Goal: Task Accomplishment & Management: Manage account settings

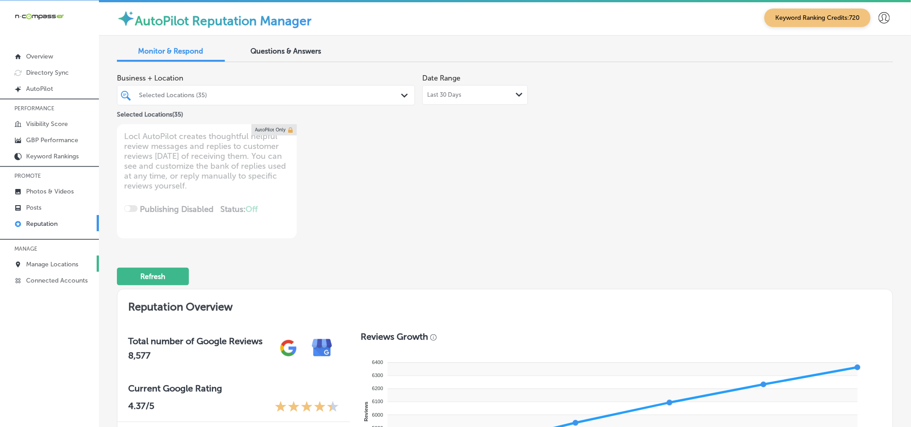
scroll to position [197, 0]
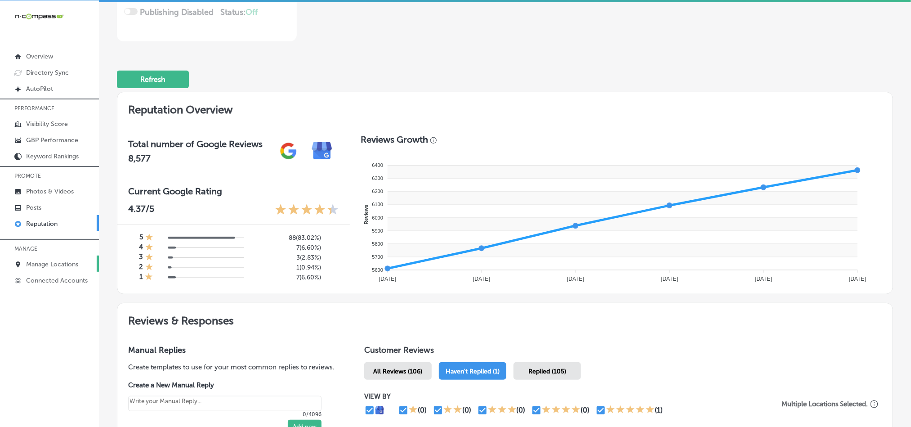
click at [50, 265] on p "Manage Locations" at bounding box center [52, 264] width 52 height 8
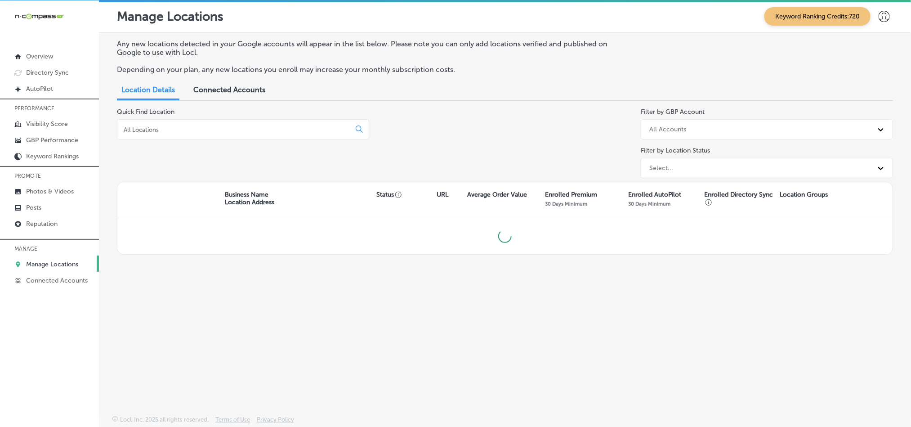
click at [223, 127] on input at bounding box center [236, 129] width 226 height 8
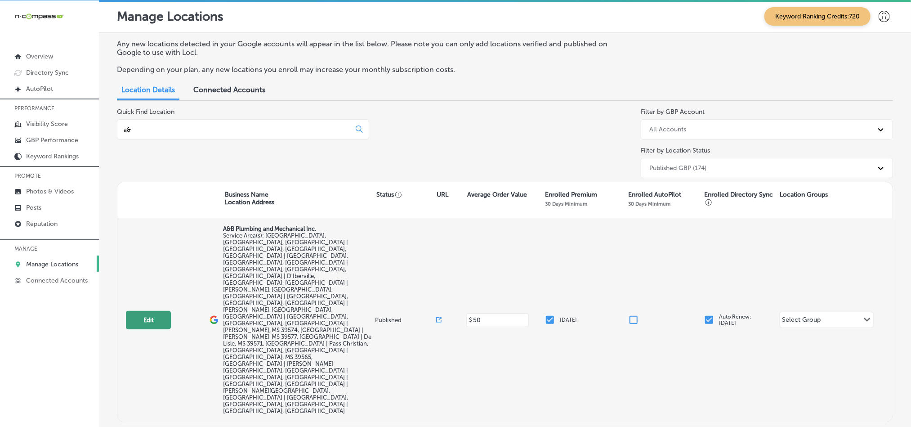
type input "a&"
click at [140, 311] on button "Edit" at bounding box center [148, 320] width 45 height 18
select select "US"
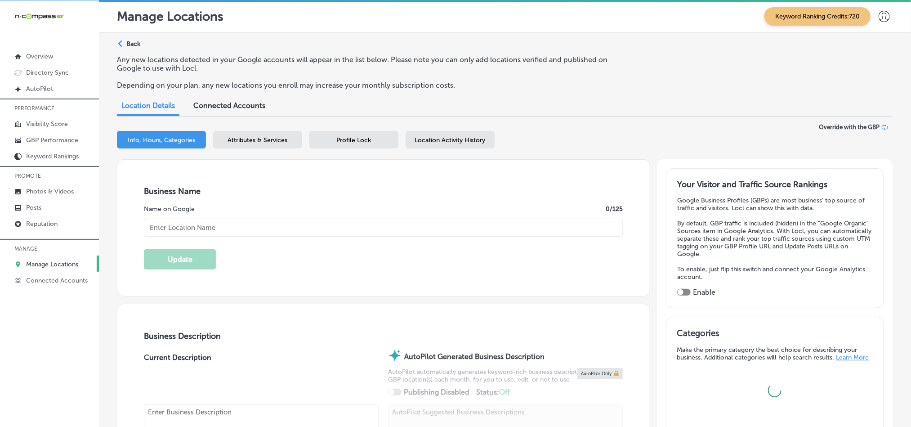
type input "A&B Plumbing and Mechanical Inc."
checkbox input "false"
type input "[STREET_ADDRESS][PERSON_NAME]"
type input "Gulfport"
type input "39503"
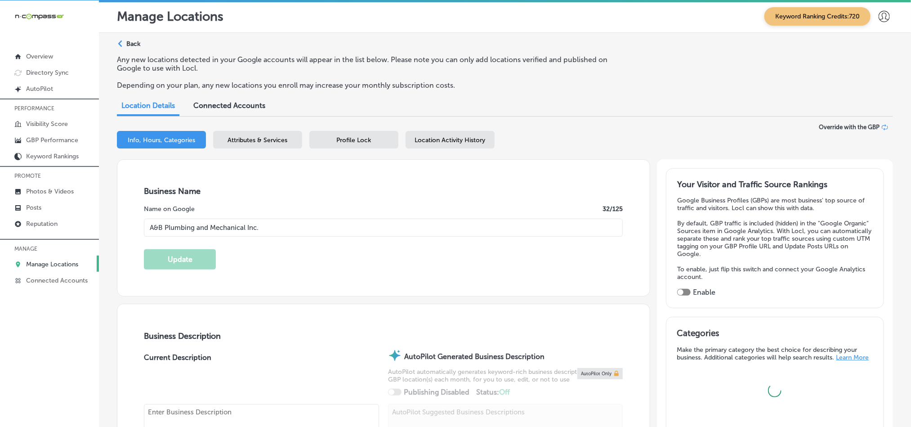
type input "US"
type input "[URL][DOMAIN_NAME]"
checkbox input "true"
type textarea "A&B Plumbing and Mechanical Inc. , located in [GEOGRAPHIC_DATA], [GEOGRAPHIC_DA…"
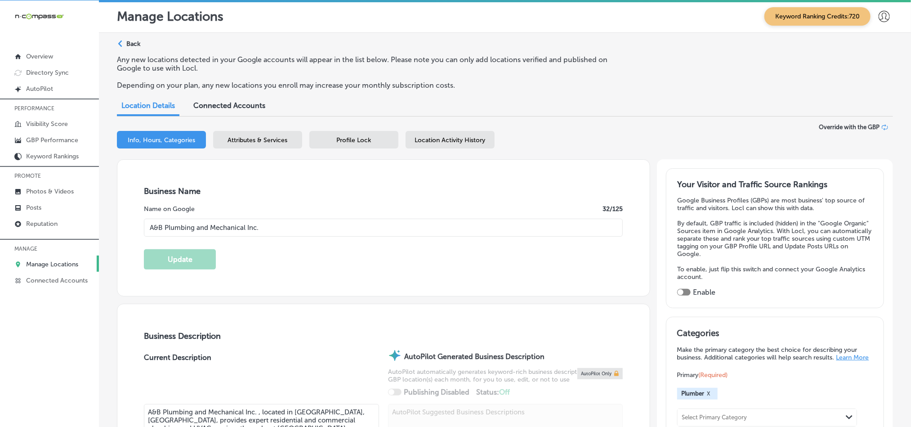
type input "[PHONE_NUMBER]"
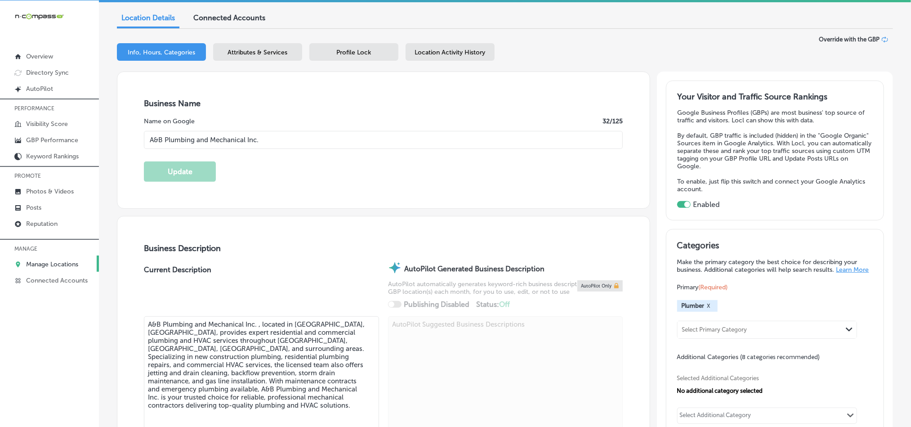
scroll to position [90, 0]
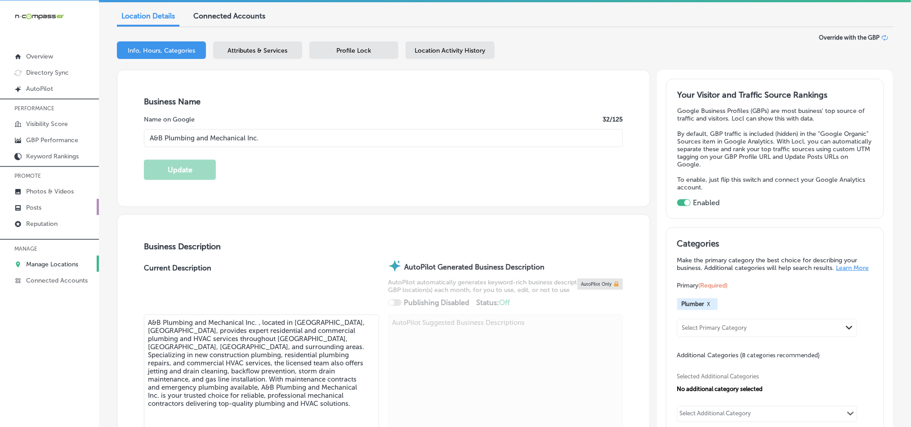
click at [30, 206] on p "Posts" at bounding box center [33, 208] width 15 height 8
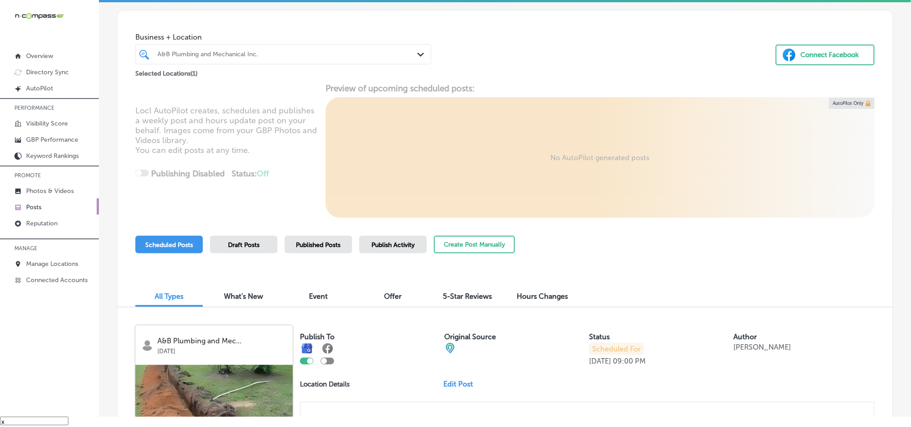
scroll to position [22, 0]
click at [455, 245] on button "Create Post Manually" at bounding box center [474, 246] width 81 height 18
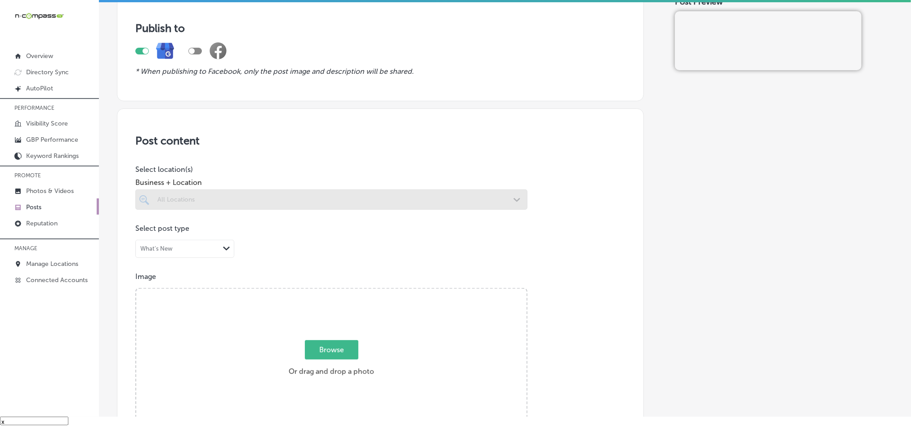
scroll to position [67, 0]
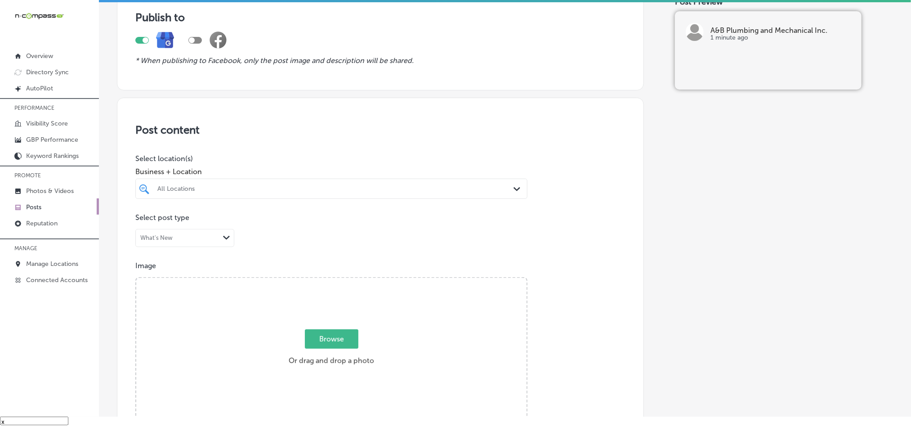
click at [399, 177] on div "Business + Location All Locations Path Created with Sketch." at bounding box center [331, 181] width 392 height 36
click at [400, 186] on div "All Locations" at bounding box center [335, 189] width 357 height 8
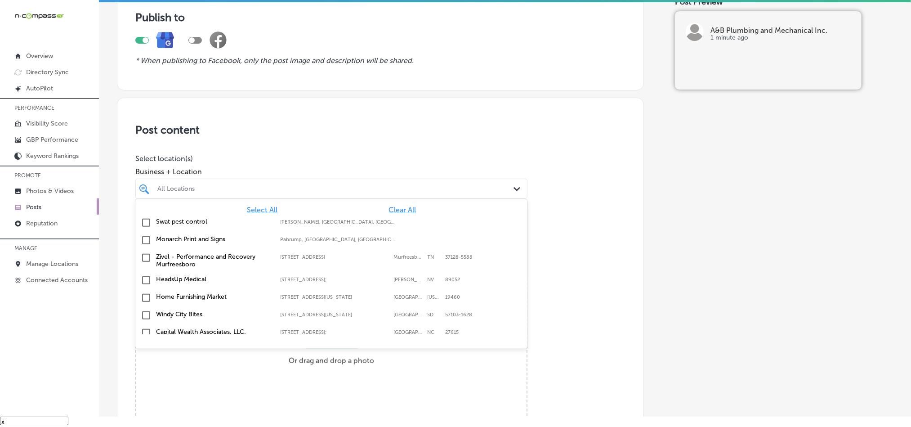
click at [397, 210] on span "Clear All" at bounding box center [402, 210] width 27 height 9
click at [385, 188] on div "All Locations" at bounding box center [335, 189] width 357 height 8
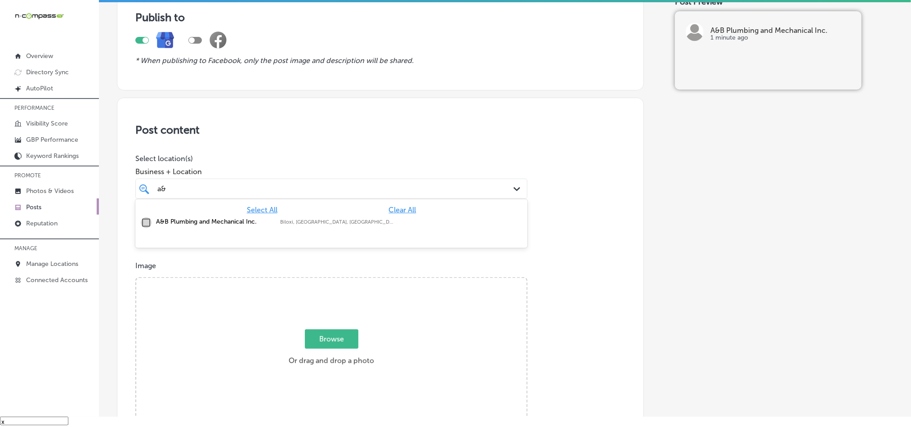
click at [143, 223] on input "checkbox" at bounding box center [146, 222] width 11 height 11
type input "a&"
click at [425, 139] on div "Post content Select location(s) Business + Location option focused, 2 of 162. 2…" at bounding box center [380, 382] width 527 height 569
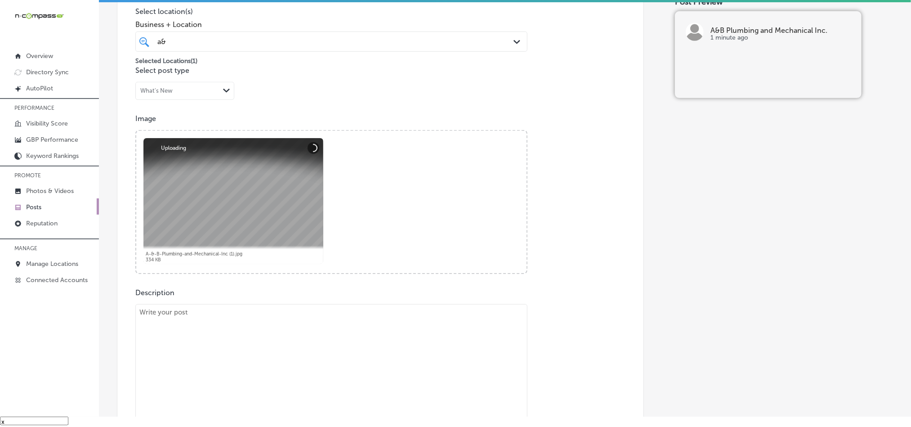
scroll to position [224, 0]
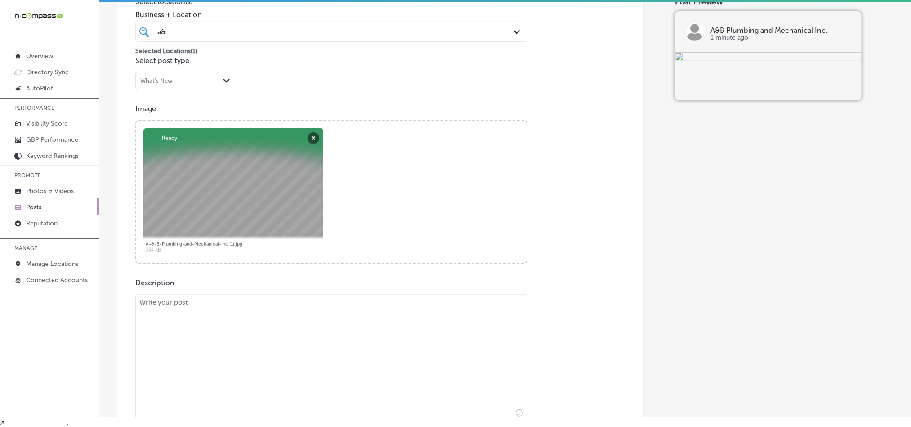
click at [261, 332] on textarea at bounding box center [331, 357] width 392 height 126
paste textarea "At A&B Plumbing and Mechanical Inc., we provide expert plumbing and HVAC servic…"
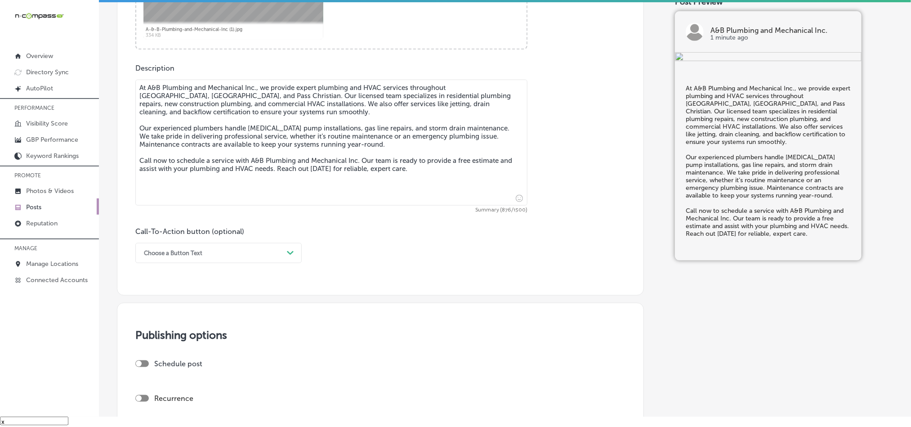
scroll to position [450, 0]
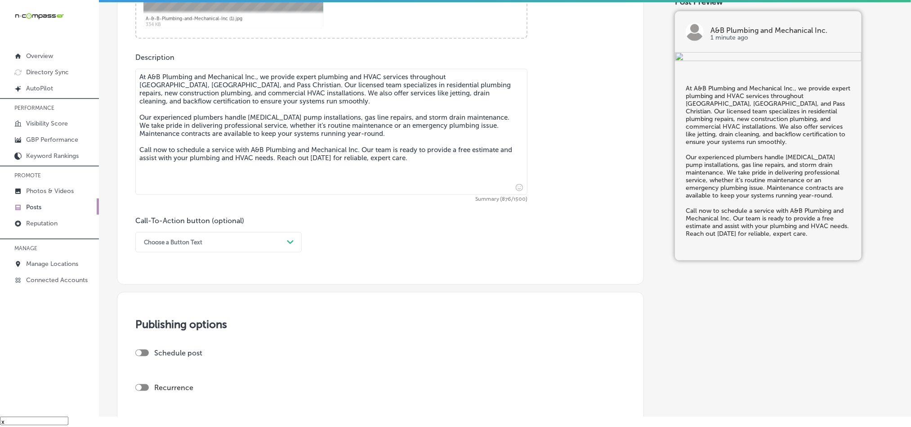
type textarea "At A&B Plumbing and Mechanical Inc., we provide expert plumbing and HVAC servic…"
drag, startPoint x: 228, startPoint y: 246, endPoint x: 220, endPoint y: 251, distance: 9.7
click at [228, 246] on div "Choose a Button Text" at bounding box center [211, 242] width 144 height 14
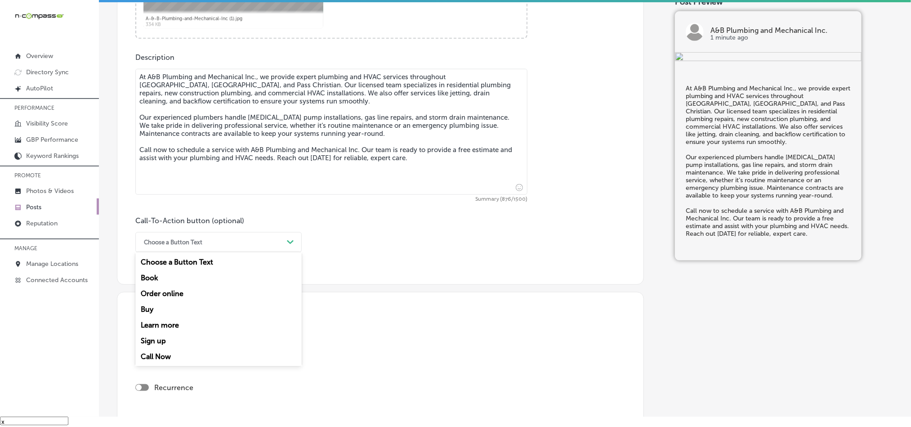
click at [169, 358] on div "Call Now" at bounding box center [218, 357] width 166 height 16
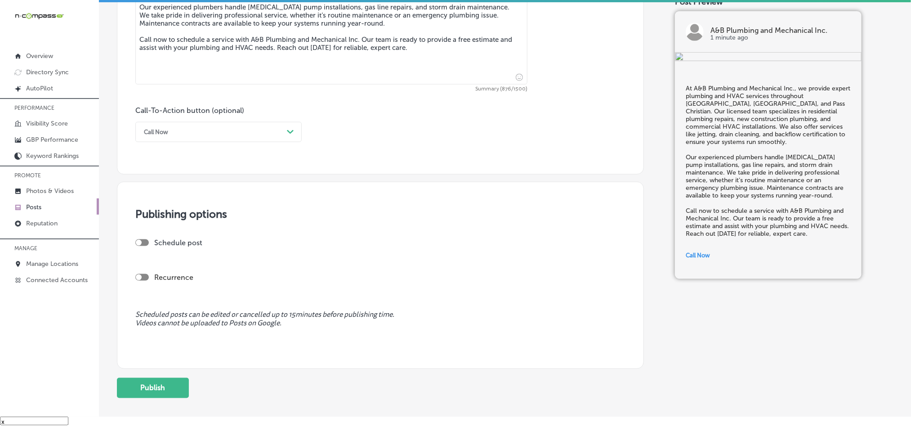
scroll to position [562, 0]
click at [143, 240] on div at bounding box center [141, 240] width 13 height 7
checkbox input "true"
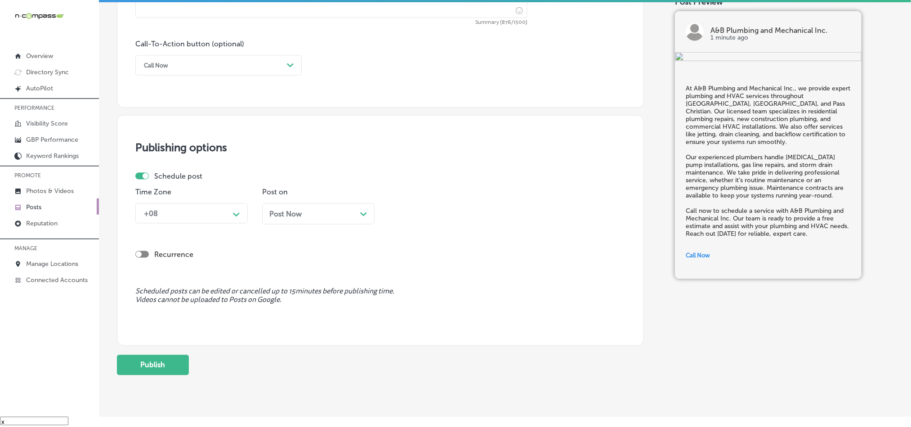
scroll to position [629, 0]
click at [233, 212] on icon "Path Created with Sketch." at bounding box center [236, 212] width 7 height 4
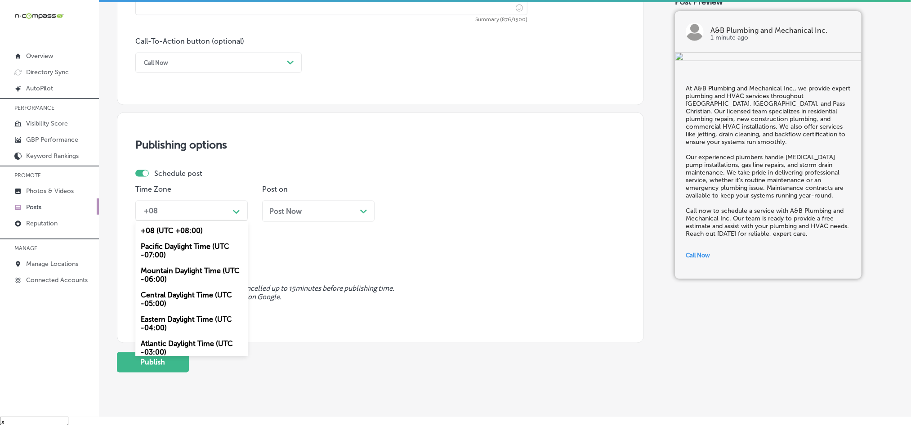
drag, startPoint x: 187, startPoint y: 278, endPoint x: 250, endPoint y: 241, distance: 73.6
click at [187, 278] on div "Mountain Daylight Time (UTC -06:00)" at bounding box center [191, 275] width 112 height 24
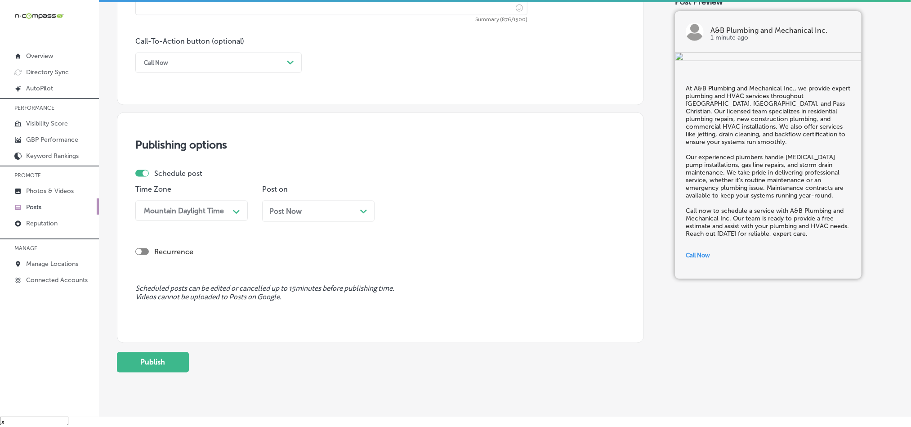
click at [333, 208] on div "Post Now Path Created with Sketch." at bounding box center [318, 211] width 112 height 21
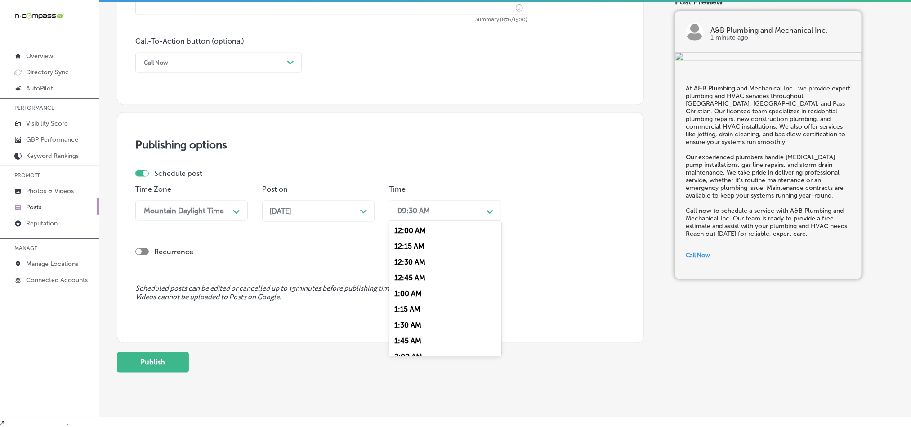
click at [423, 211] on div "09:30 AM" at bounding box center [414, 210] width 32 height 9
click at [408, 338] on div "7:00 AM" at bounding box center [445, 334] width 112 height 16
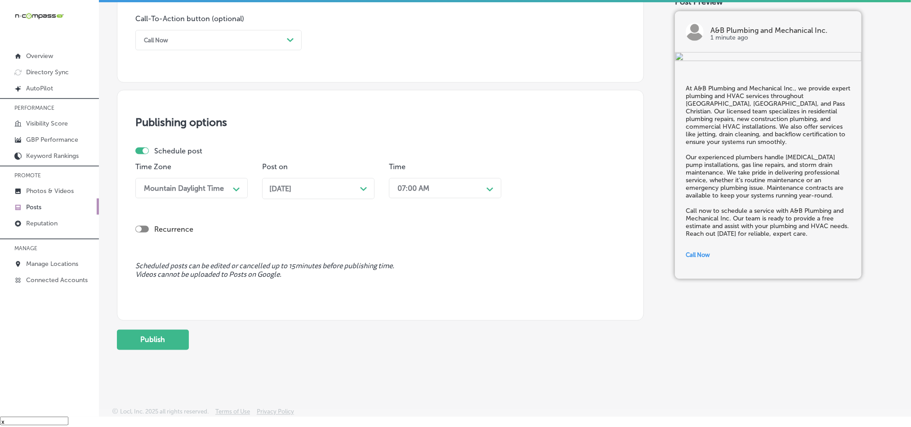
scroll to position [658, 0]
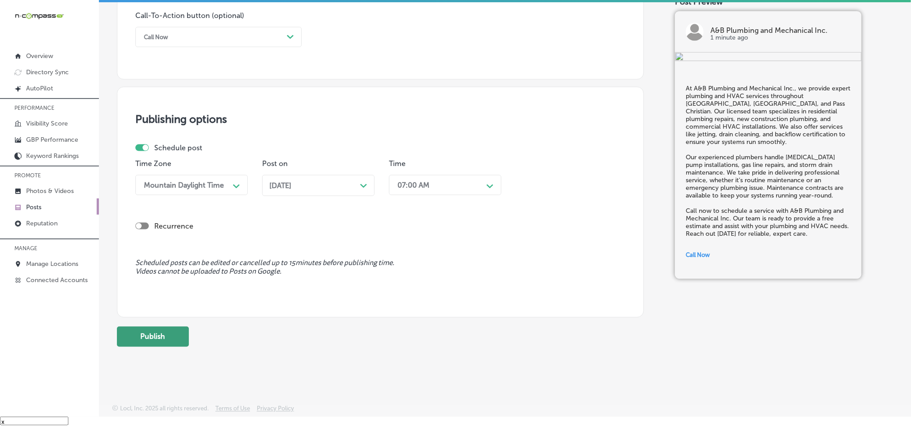
click at [166, 339] on button "Publish" at bounding box center [153, 337] width 72 height 20
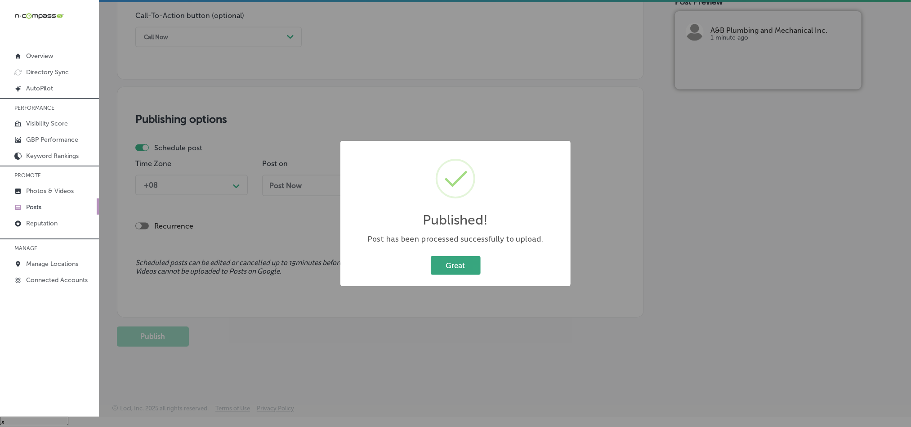
click at [460, 257] on button "Great" at bounding box center [456, 265] width 50 height 18
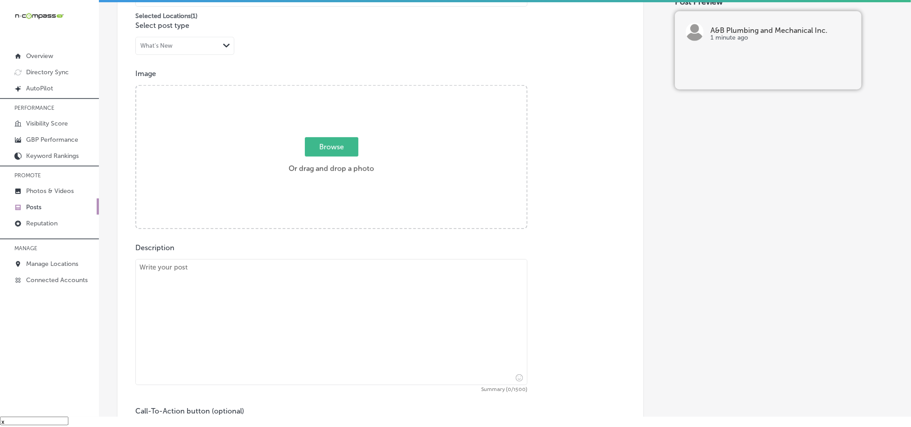
scroll to position [254, 0]
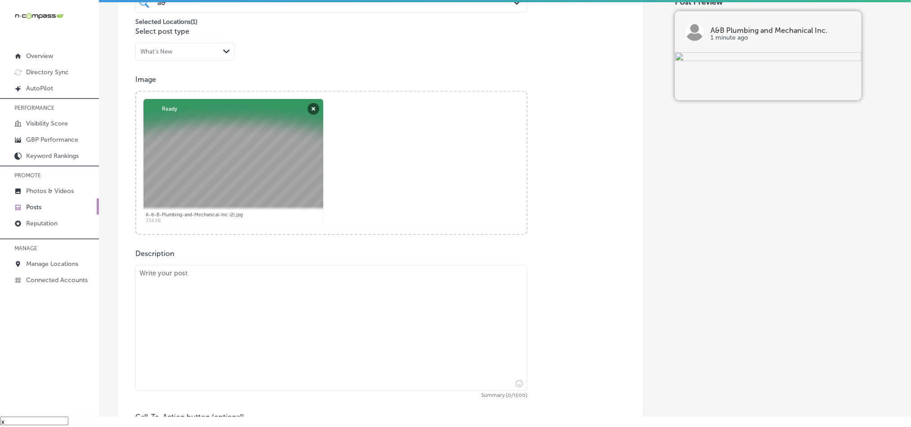
click at [278, 286] on textarea at bounding box center [331, 328] width 392 height 126
paste textarea "A&B Plumbing and Mechanical Inc. proudly serves [GEOGRAPHIC_DATA], D’Iberville,…"
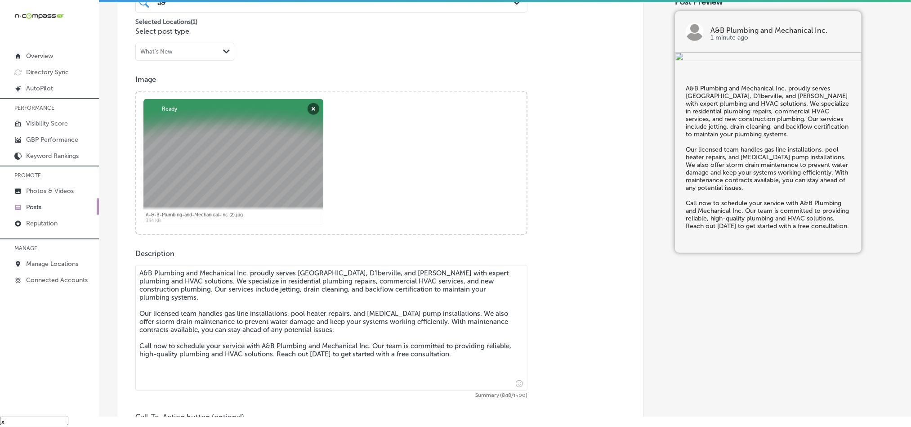
drag, startPoint x: 291, startPoint y: 325, endPoint x: 296, endPoint y: 333, distance: 9.5
click at [296, 332] on textarea "A&B Plumbing and Mechanical Inc. proudly serves [GEOGRAPHIC_DATA], D’Iberville,…" at bounding box center [331, 328] width 392 height 126
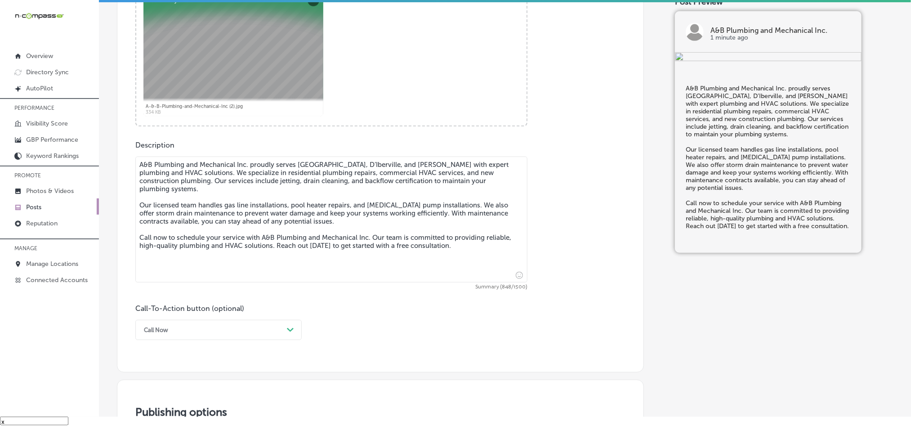
scroll to position [366, 0]
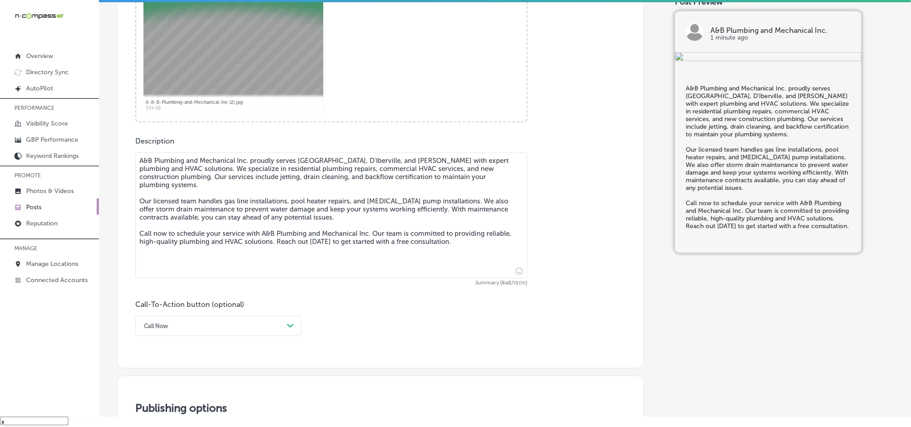
click at [308, 268] on textarea "A&B Plumbing and Mechanical Inc. proudly serves [GEOGRAPHIC_DATA], D’Iberville,…" at bounding box center [331, 215] width 392 height 126
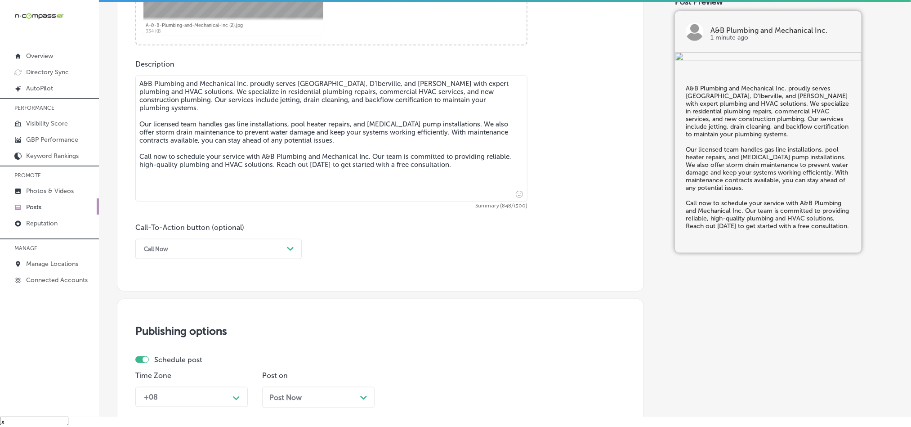
scroll to position [456, 0]
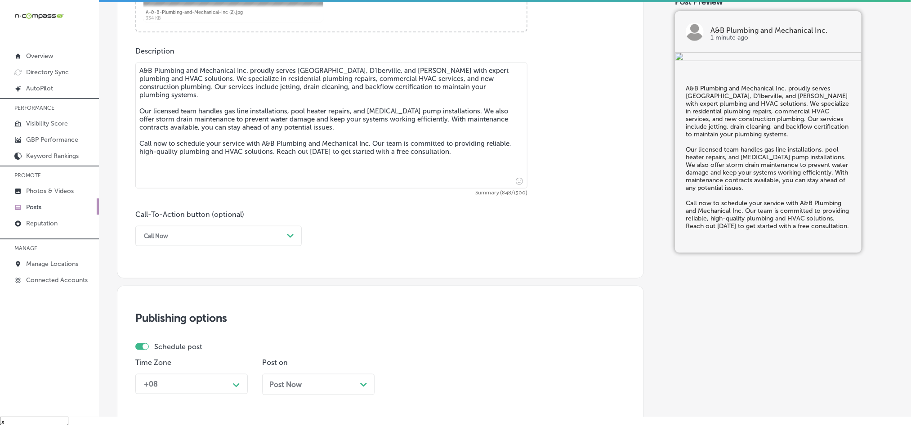
type textarea "A&B Plumbing and Mechanical Inc. proudly serves [GEOGRAPHIC_DATA], D’Iberville,…"
click at [263, 236] on div "Call Now" at bounding box center [211, 236] width 144 height 14
click at [163, 351] on div "Call Now" at bounding box center [218, 350] width 166 height 16
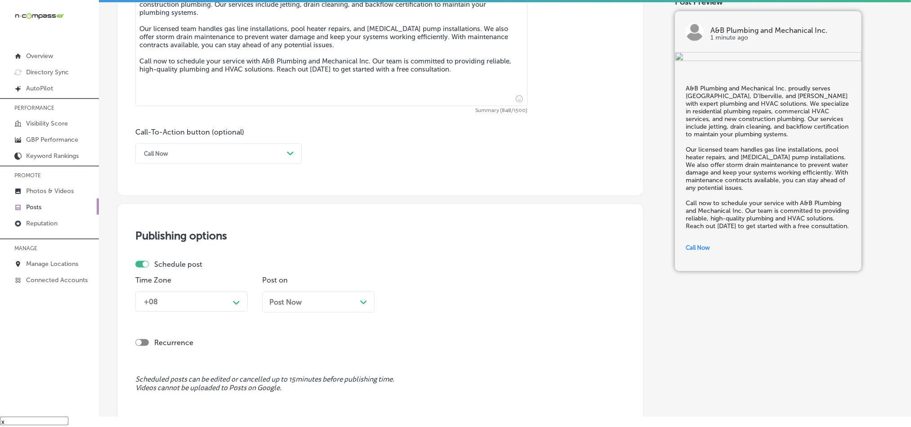
scroll to position [569, 0]
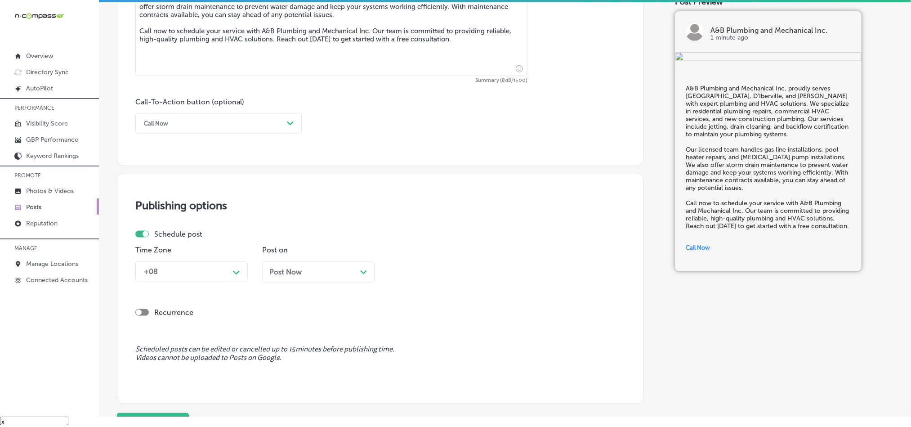
click at [204, 272] on div "+08" at bounding box center [184, 272] width 90 height 16
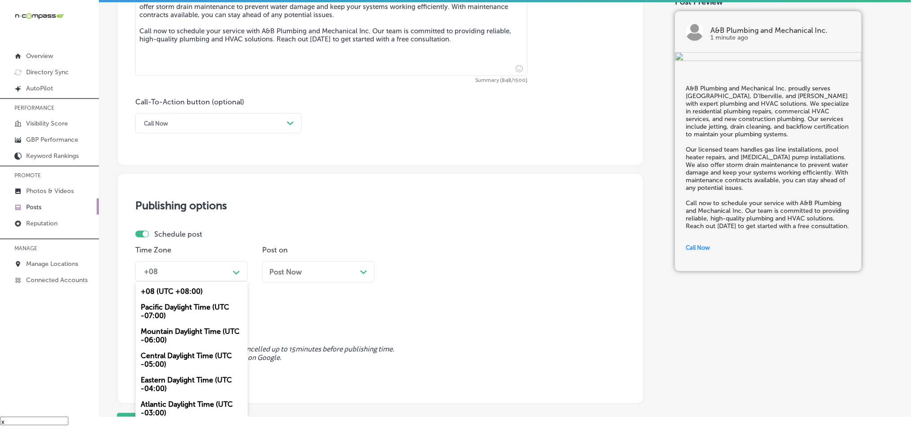
click at [176, 335] on div "Mountain Daylight Time (UTC -06:00)" at bounding box center [191, 335] width 112 height 24
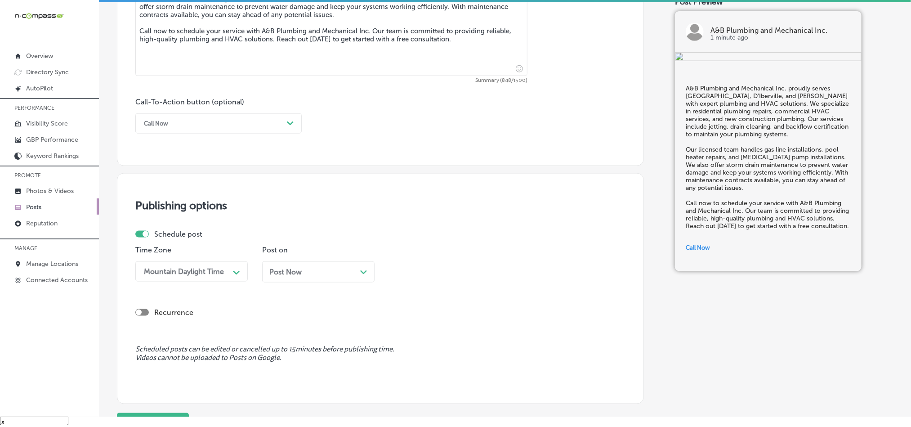
click at [325, 267] on div "Post Now Path Created with Sketch." at bounding box center [318, 271] width 112 height 21
click at [420, 276] on div "09:30 AM" at bounding box center [414, 271] width 32 height 9
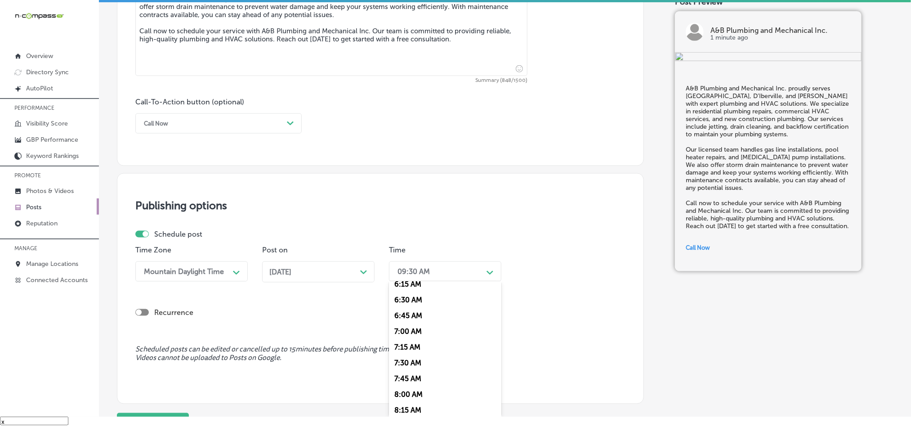
scroll to position [405, 0]
click at [402, 335] on div "7:00 AM" at bounding box center [445, 327] width 112 height 16
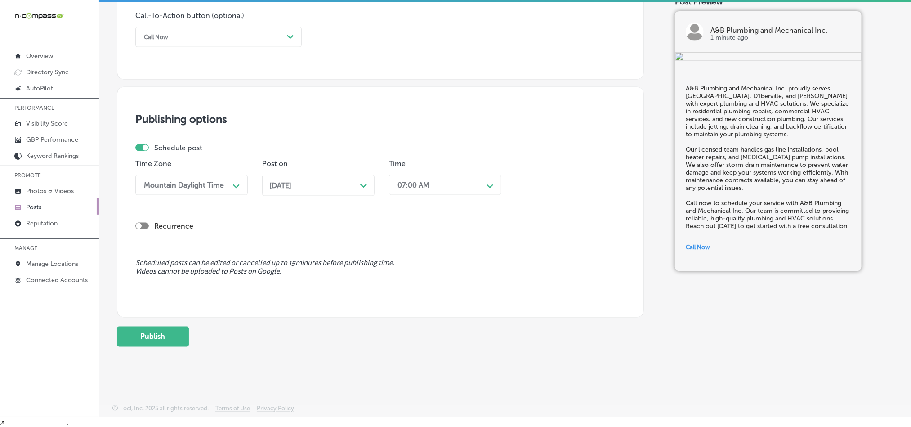
scroll to position [658, 0]
click at [160, 335] on button "Publish" at bounding box center [153, 337] width 72 height 20
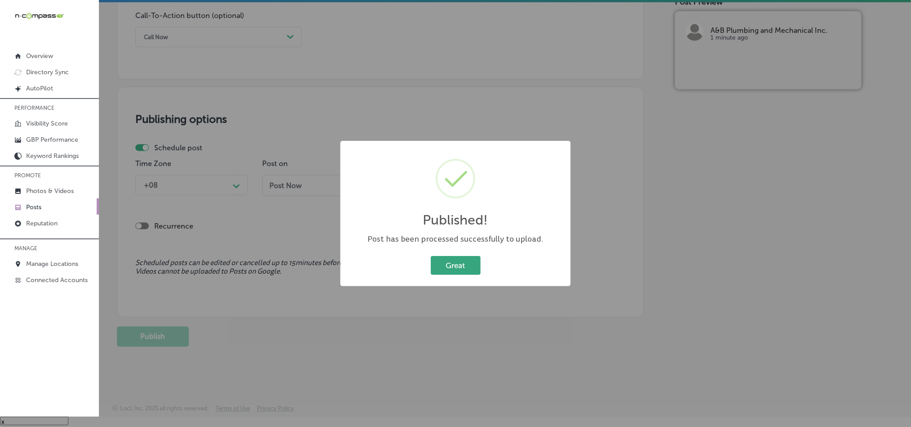
click at [448, 266] on button "Great" at bounding box center [456, 265] width 50 height 18
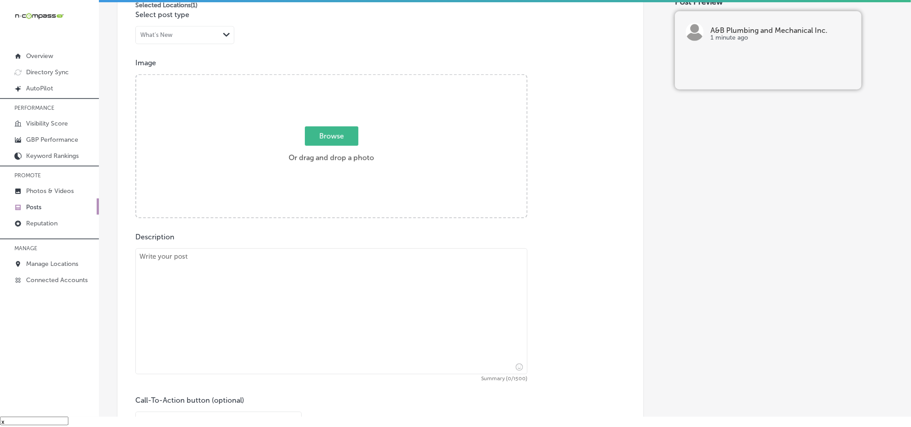
scroll to position [276, 0]
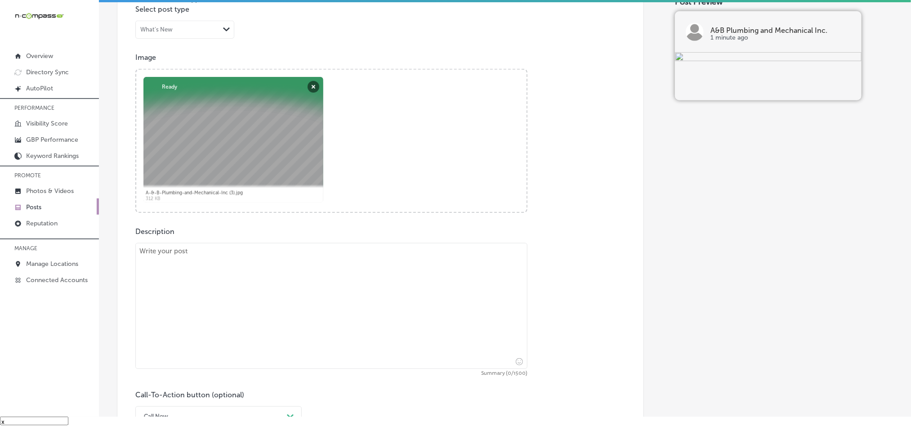
drag, startPoint x: 185, startPoint y: 228, endPoint x: 178, endPoint y: 297, distance: 69.2
click at [184, 242] on div "Description Summary (0/1500) Call-To-Action button (optional) Call Now Path Cre…" at bounding box center [380, 326] width 490 height 199
click at [180, 297] on textarea at bounding box center [331, 306] width 392 height 126
paste textarea "Looking for trusted plumbing and HVAC services in [GEOGRAPHIC_DATA], [GEOGRAPHI…"
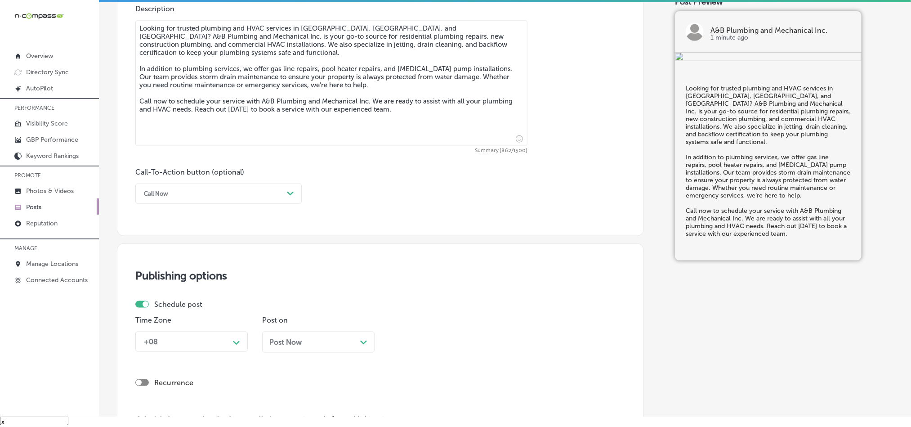
scroll to position [501, 0]
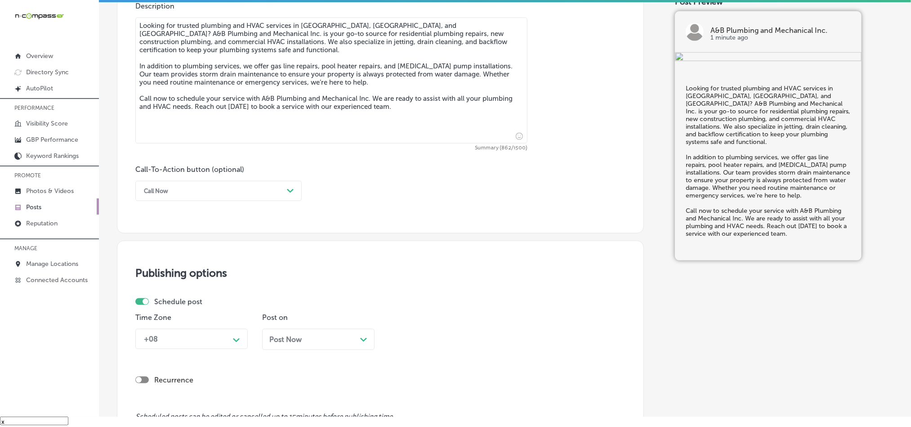
type textarea "Looking for trusted plumbing and HVAC services in [GEOGRAPHIC_DATA], [GEOGRAPHI…"
click at [202, 189] on div "Call Now" at bounding box center [211, 191] width 144 height 14
click at [158, 305] on div "Call Now" at bounding box center [218, 305] width 166 height 16
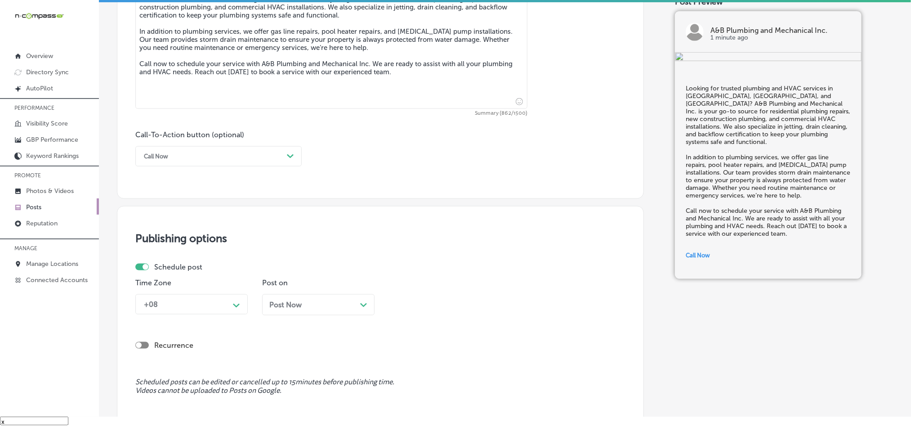
scroll to position [613, 0]
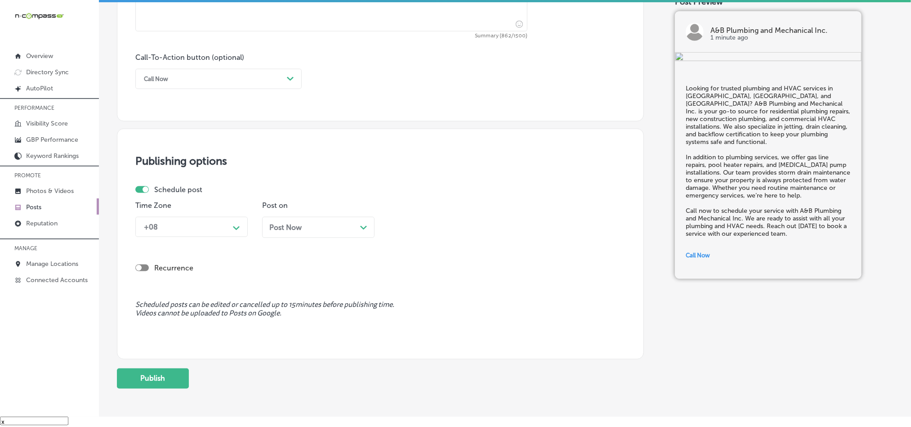
click at [206, 224] on div "+08" at bounding box center [184, 227] width 90 height 16
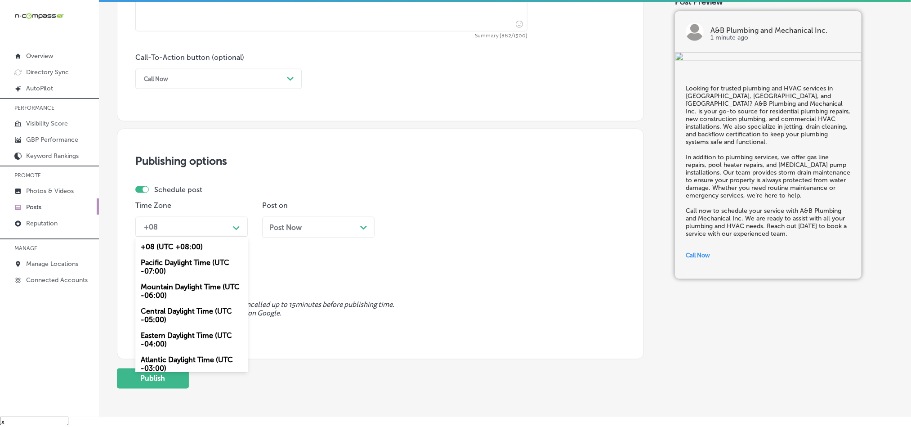
click at [170, 284] on div "Mountain Daylight Time (UTC -06:00)" at bounding box center [191, 291] width 112 height 24
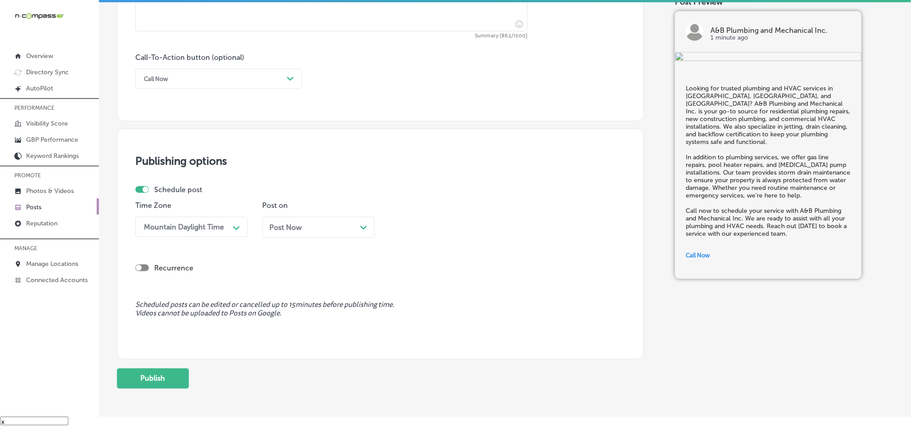
click at [327, 228] on div "Post Now Path Created with Sketch." at bounding box center [318, 227] width 98 height 9
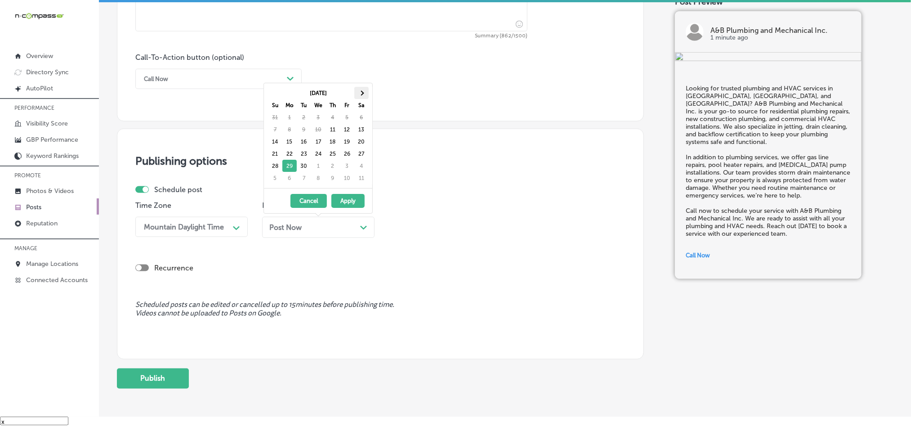
click at [368, 91] on th at bounding box center [361, 93] width 14 height 12
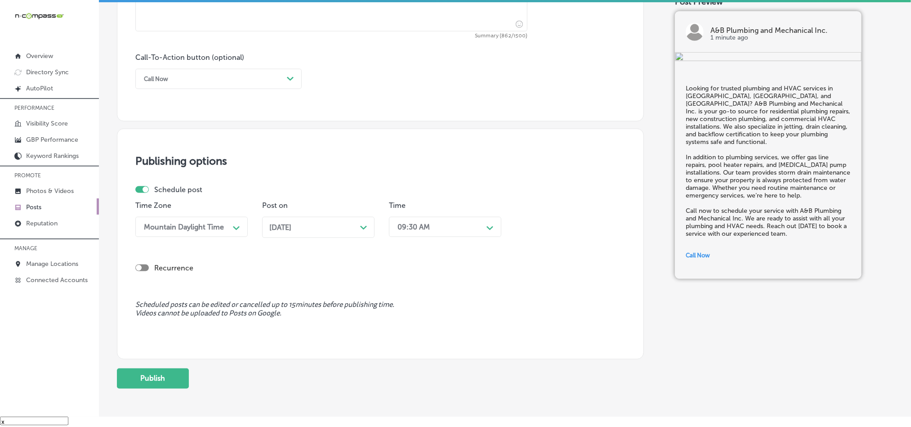
click at [432, 226] on div "09:30 AM" at bounding box center [438, 227] width 90 height 16
click at [408, 312] on div "7:00 AM" at bounding box center [445, 305] width 112 height 16
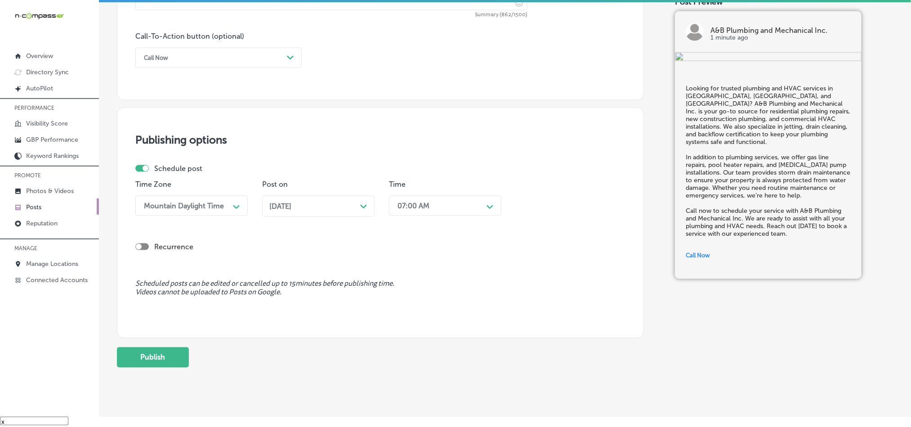
scroll to position [658, 0]
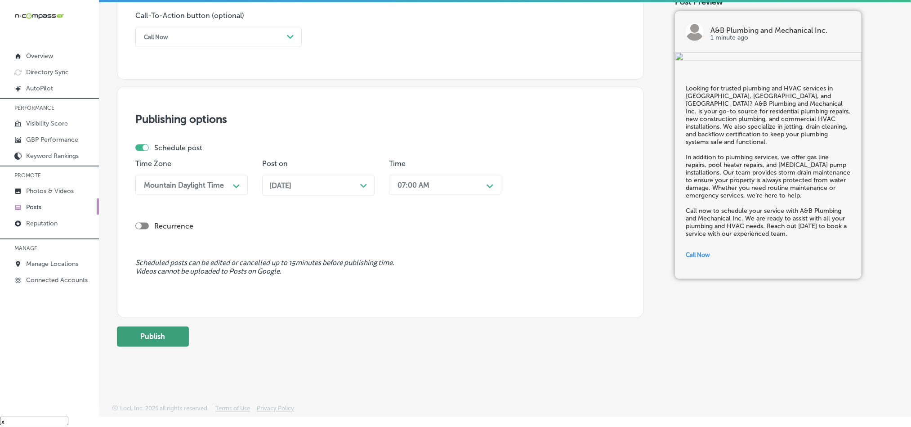
click at [175, 332] on button "Publish" at bounding box center [153, 337] width 72 height 20
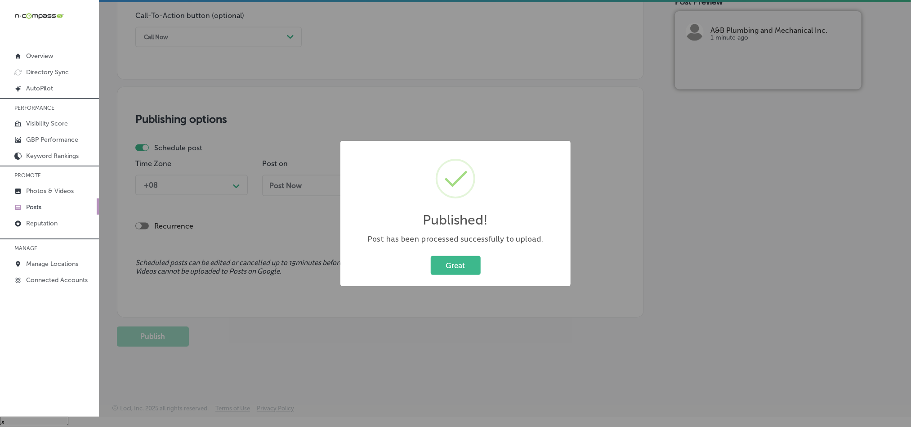
click at [451, 254] on div "Great Cancel" at bounding box center [455, 265] width 212 height 23
click at [451, 264] on button "Great" at bounding box center [456, 265] width 50 height 18
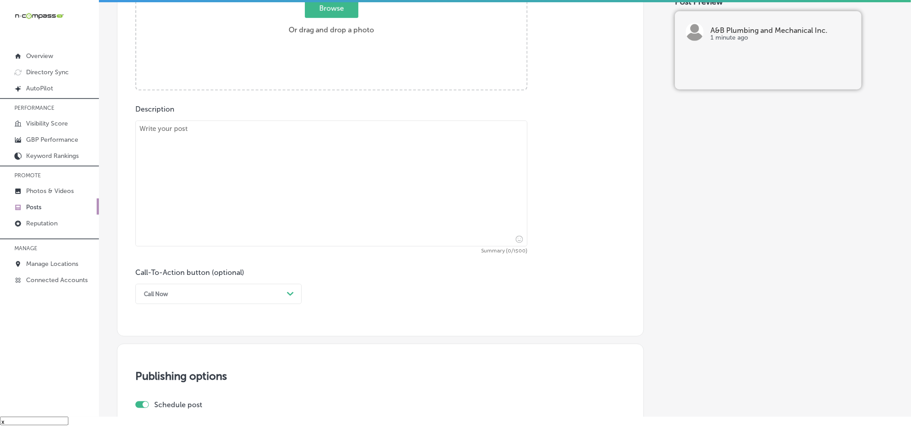
scroll to position [299, 0]
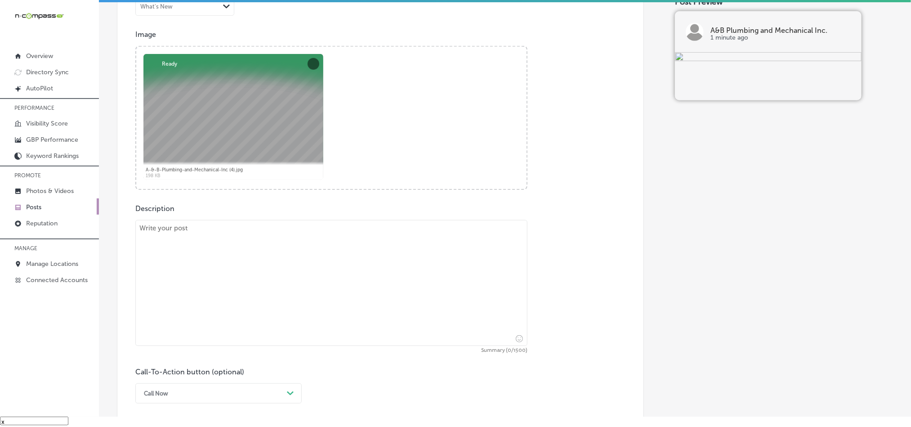
click at [277, 301] on textarea at bounding box center [331, 283] width 392 height 126
paste textarea "A&B Plumbing and Mechanical Inc. offers expert plumbing and HVAC services in [G…"
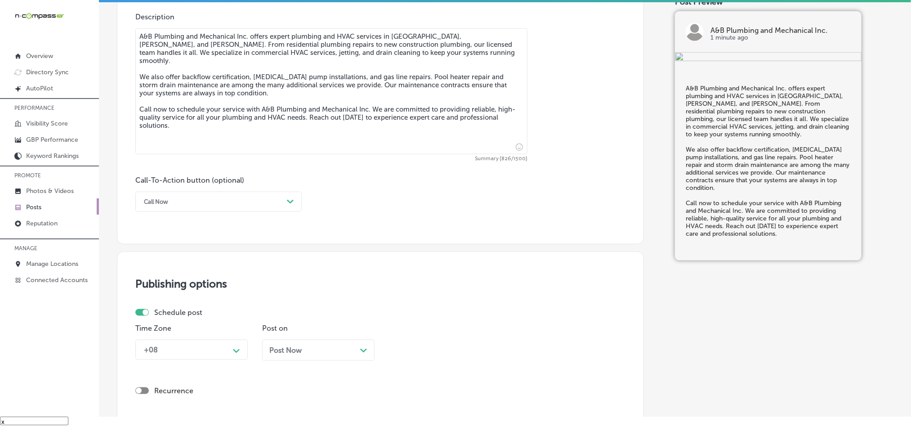
scroll to position [501, 0]
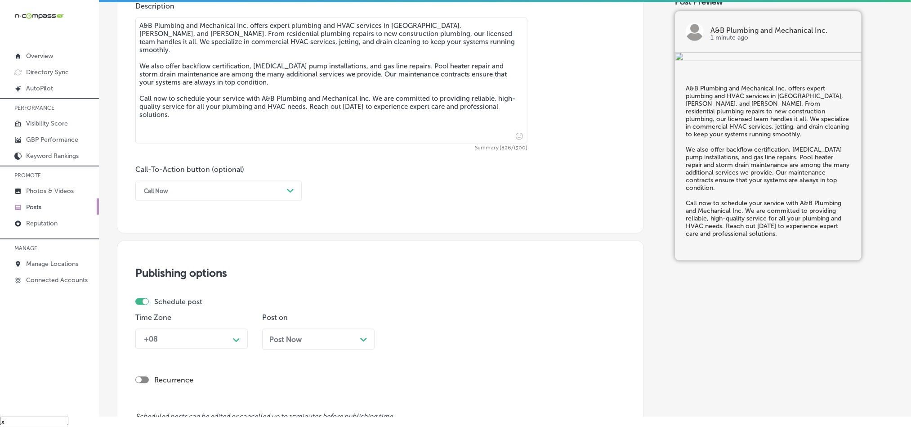
type textarea "A&B Plumbing and Mechanical Inc. offers expert plumbing and HVAC services in [G…"
click at [228, 197] on div "Call Now" at bounding box center [211, 191] width 144 height 14
click at [166, 307] on div "Call Now" at bounding box center [218, 305] width 166 height 16
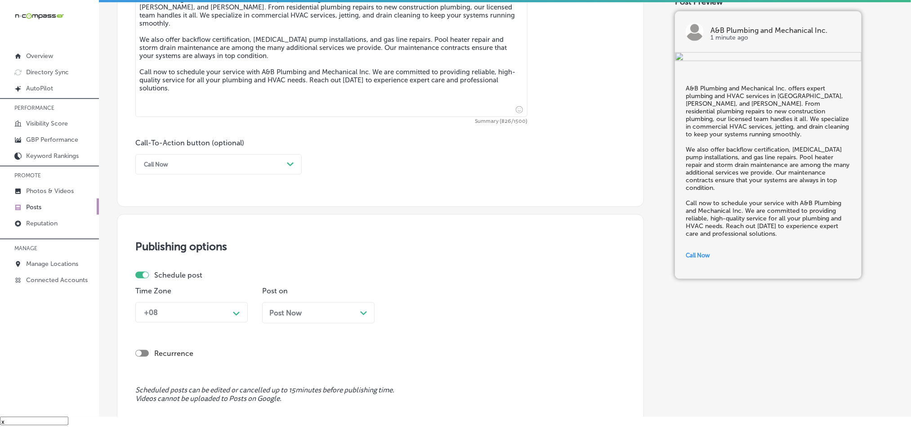
scroll to position [569, 0]
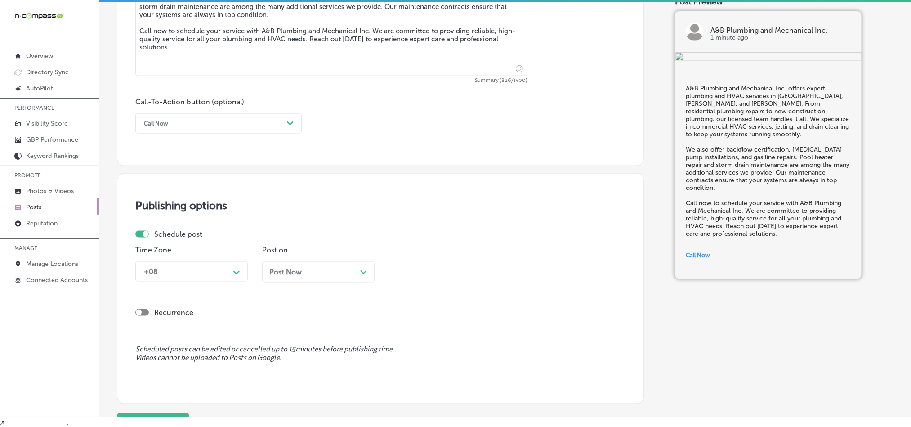
click at [220, 274] on div "+08" at bounding box center [184, 272] width 90 height 16
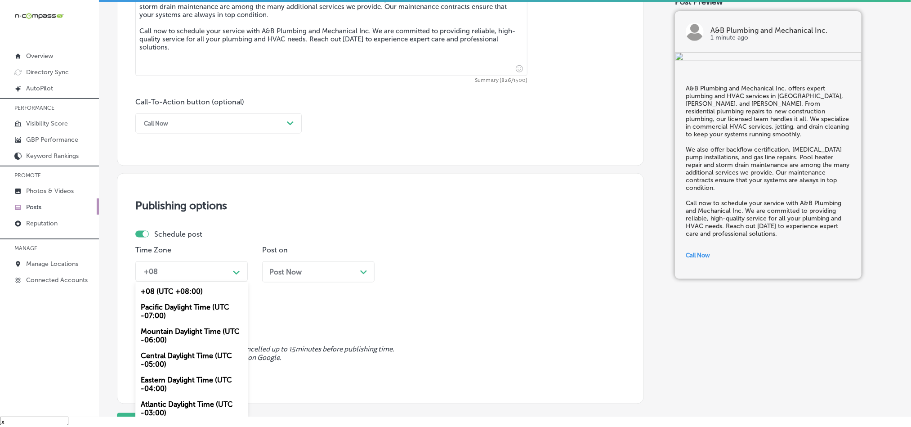
drag, startPoint x: 175, startPoint y: 333, endPoint x: 179, endPoint y: 332, distance: 5.1
click at [175, 333] on div "Mountain Daylight Time (UTC -06:00)" at bounding box center [191, 335] width 112 height 24
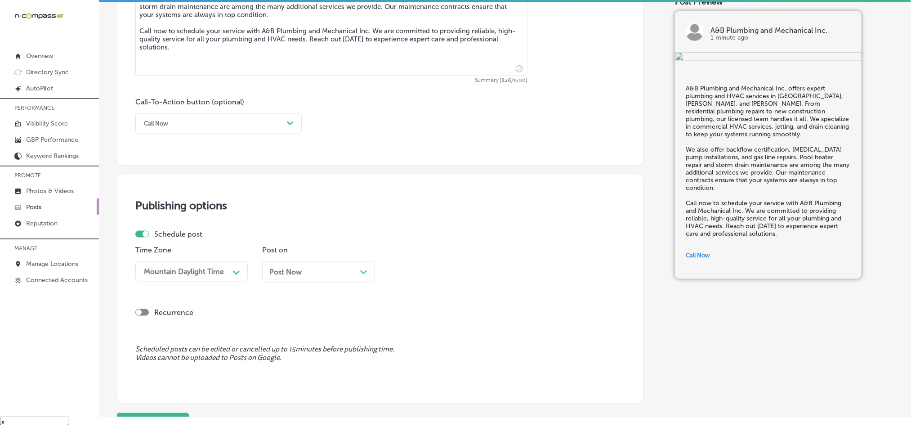
click at [327, 280] on div "Post Now Path Created with Sketch." at bounding box center [318, 271] width 112 height 21
click at [431, 262] on div "Time 09:30 AM Path Created with Sketch." at bounding box center [445, 268] width 112 height 44
click at [433, 266] on div "09:30 AM" at bounding box center [438, 272] width 90 height 16
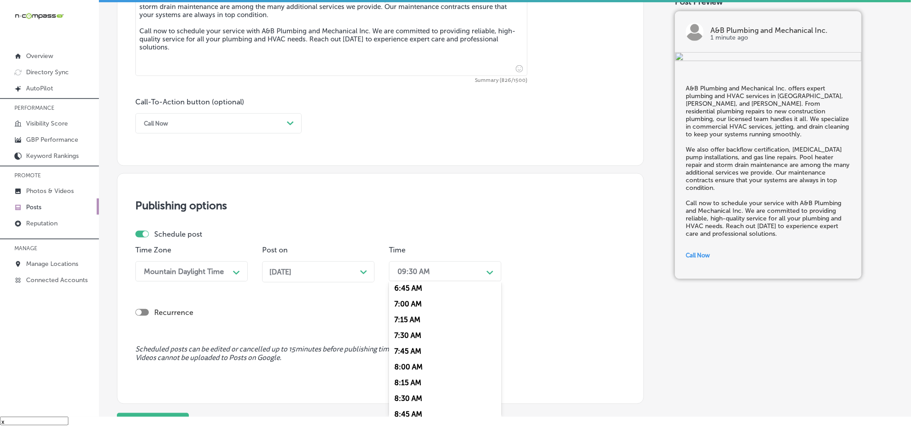
scroll to position [427, 0]
click at [409, 313] on div "7:00 AM" at bounding box center [445, 305] width 112 height 16
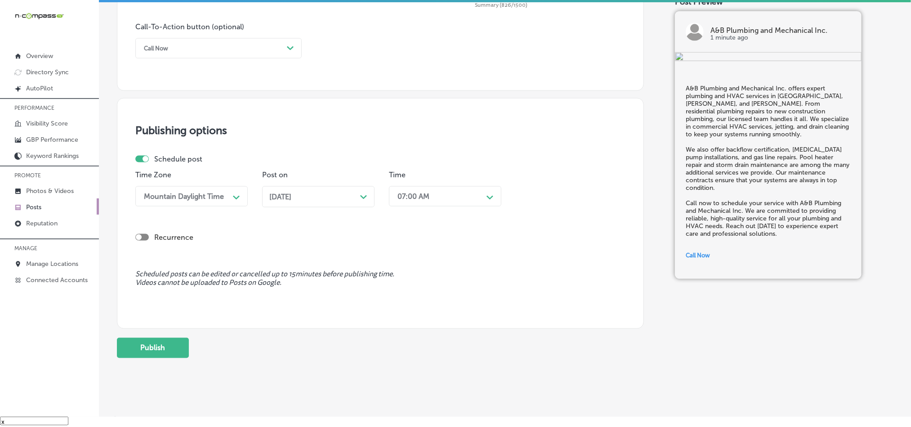
scroll to position [658, 0]
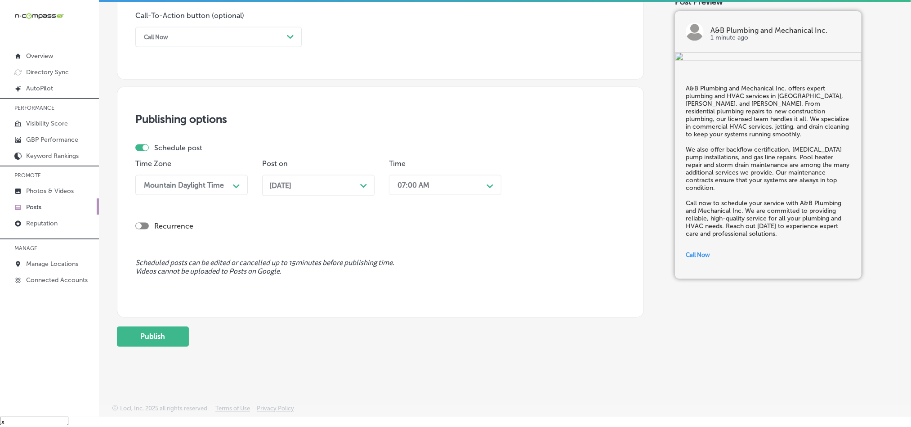
click at [168, 340] on button "Publish" at bounding box center [153, 337] width 72 height 20
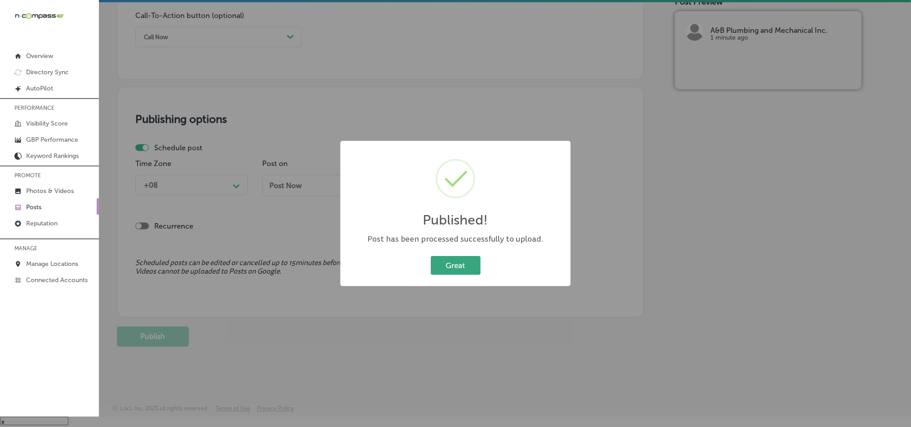
click at [447, 272] on button "Great" at bounding box center [456, 265] width 50 height 18
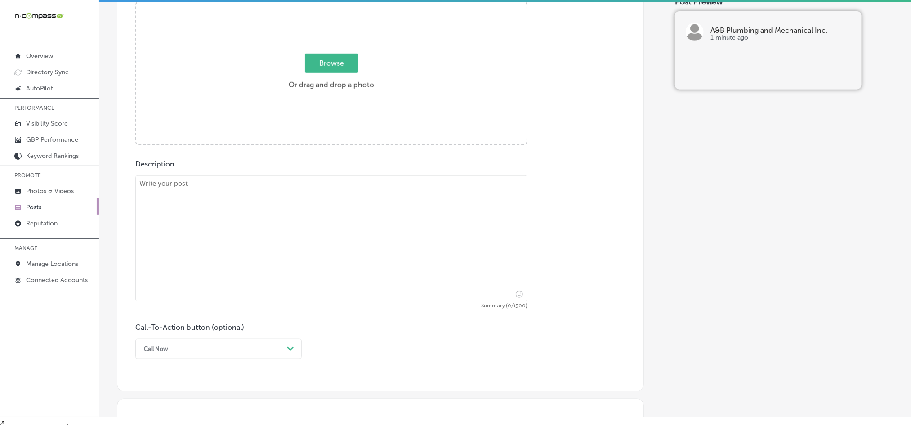
scroll to position [299, 0]
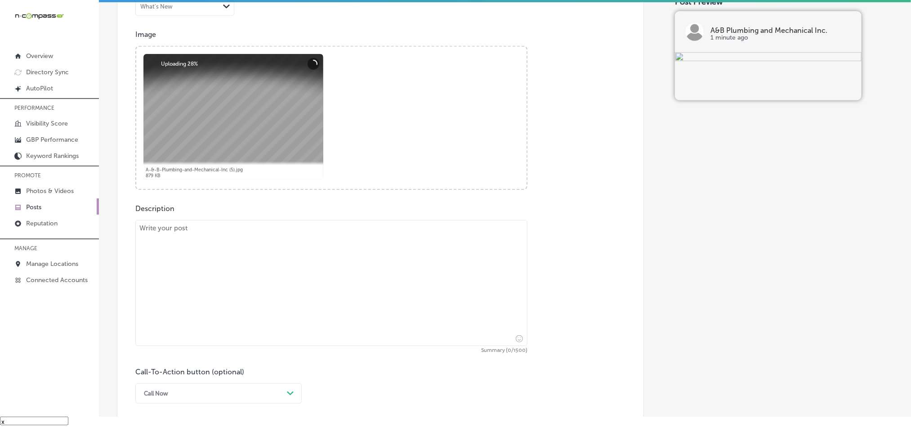
click at [242, 266] on textarea at bounding box center [331, 283] width 392 height 126
paste textarea "For reliable plumbing and HVAC solutions in [GEOGRAPHIC_DATA], Vancleave, and […"
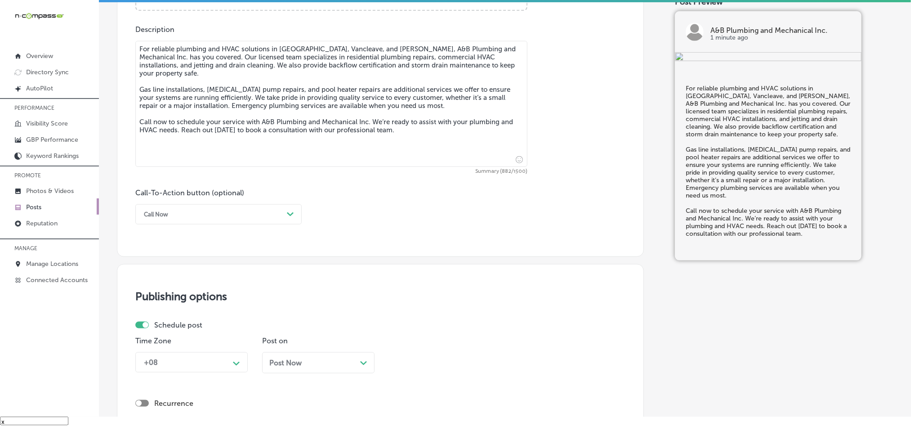
scroll to position [501, 0]
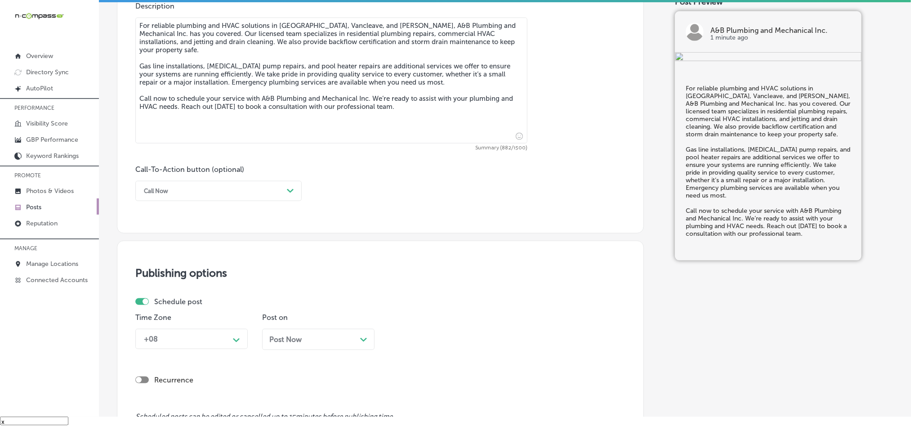
type textarea "For reliable plumbing and HVAC solutions in [GEOGRAPHIC_DATA], Vancleave, and […"
click at [237, 193] on div "Call Now" at bounding box center [211, 191] width 144 height 14
click at [155, 304] on div "Call Now" at bounding box center [218, 305] width 166 height 16
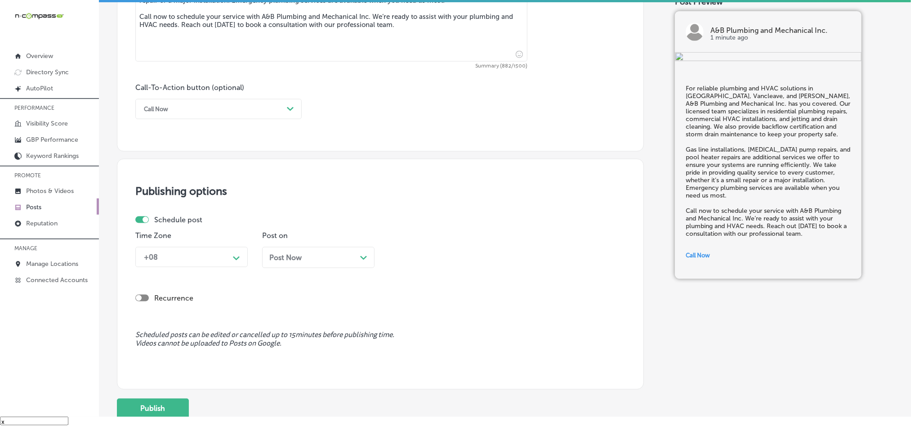
scroll to position [591, 0]
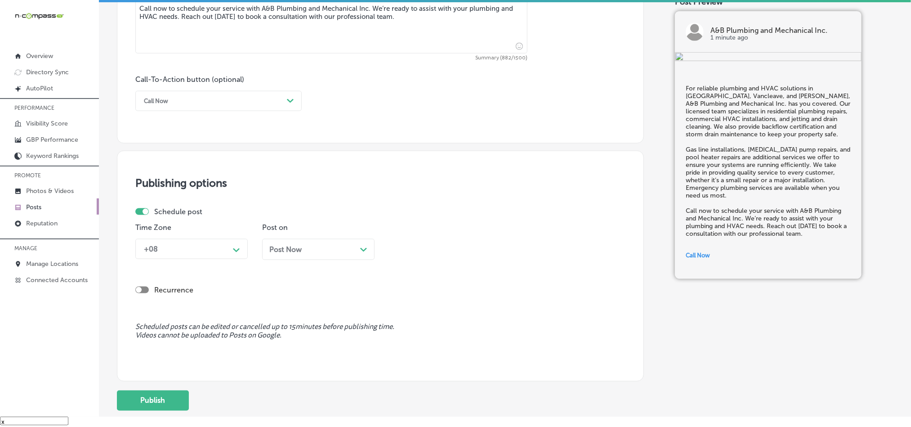
click at [189, 242] on div "+08 Path Created with Sketch." at bounding box center [191, 249] width 112 height 20
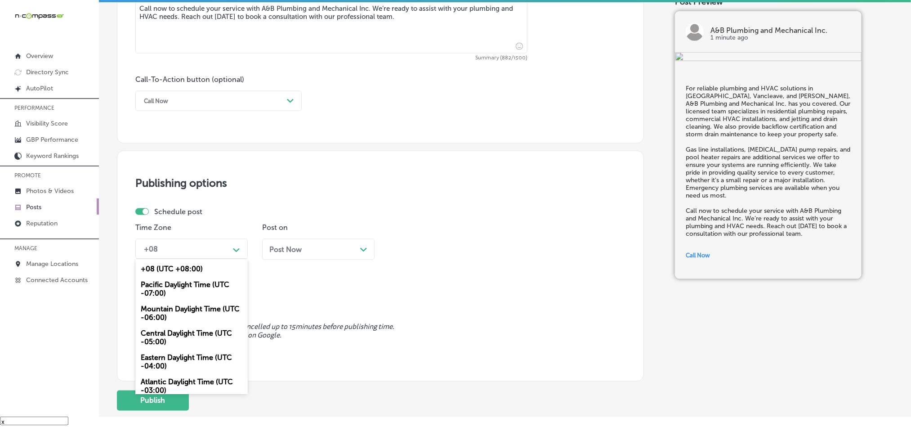
click at [170, 313] on div "Mountain Daylight Time (UTC -06:00)" at bounding box center [191, 313] width 112 height 24
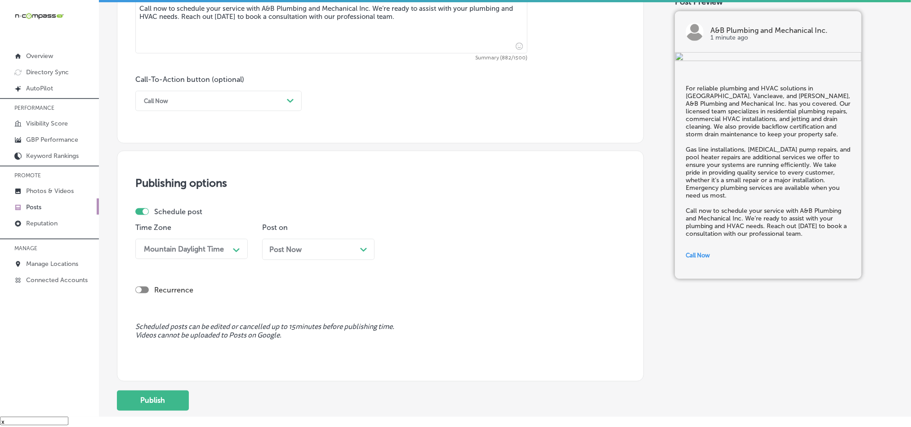
click at [316, 251] on div "Post Now Path Created with Sketch." at bounding box center [318, 249] width 98 height 9
drag, startPoint x: 417, startPoint y: 247, endPoint x: 421, endPoint y: 255, distance: 9.1
click at [418, 247] on div "09:30 AM" at bounding box center [414, 249] width 32 height 9
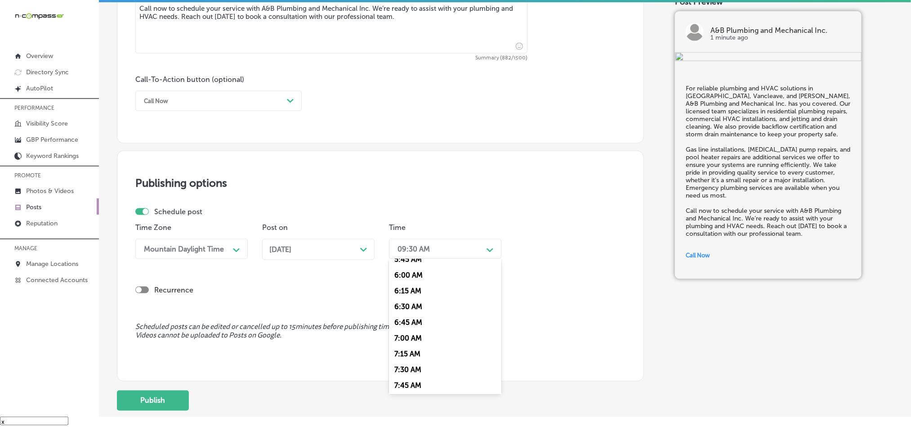
scroll to position [405, 0]
click at [409, 309] on div "7:00 AM" at bounding box center [445, 305] width 112 height 16
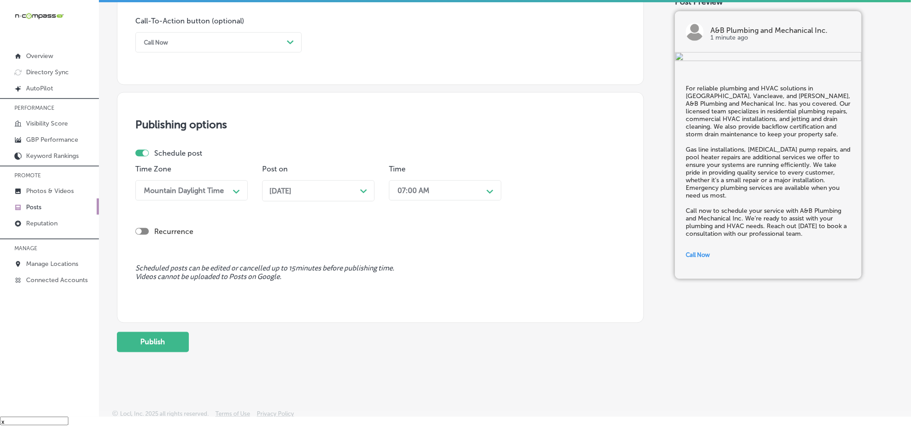
scroll to position [658, 0]
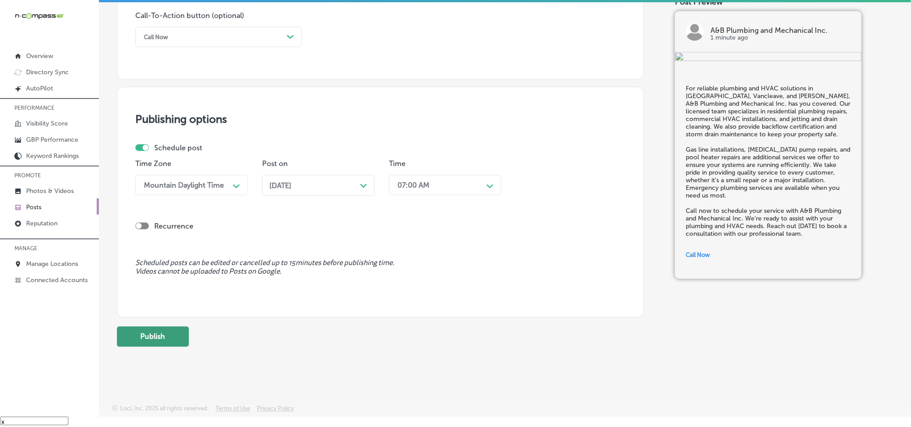
click at [170, 340] on button "Publish" at bounding box center [153, 337] width 72 height 20
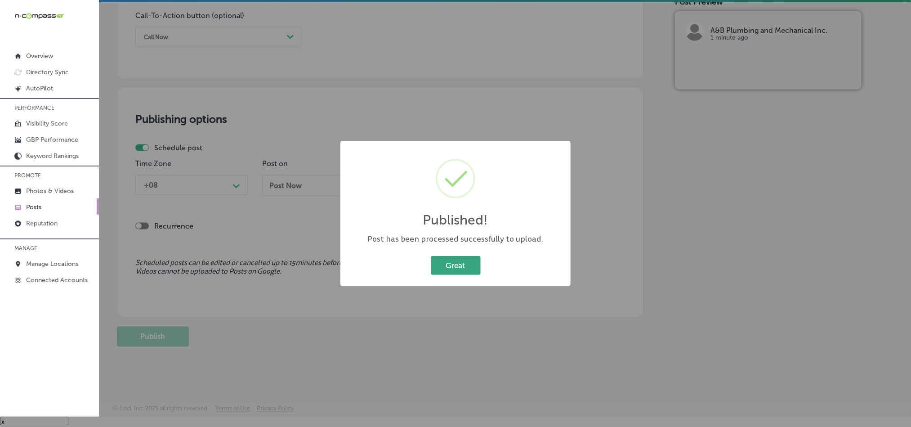
click at [454, 265] on button "Great" at bounding box center [456, 265] width 50 height 18
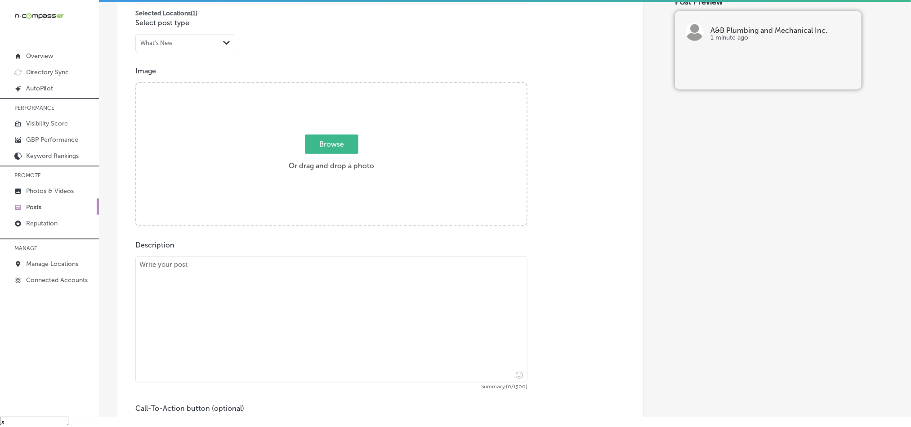
scroll to position [254, 0]
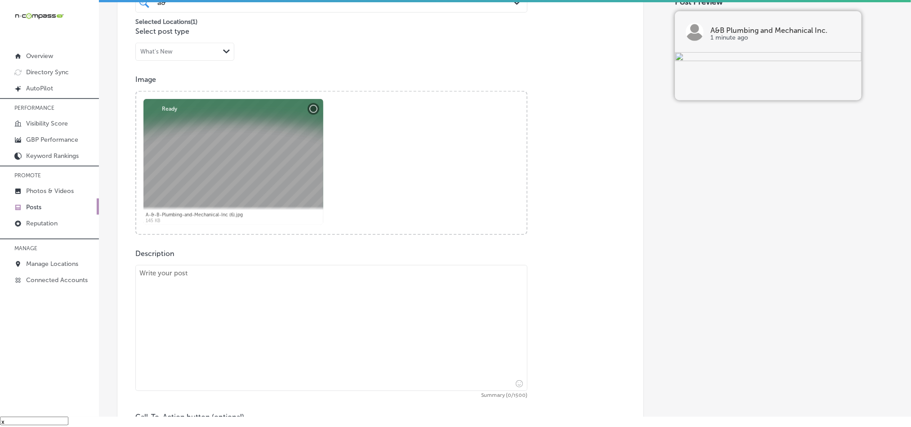
click at [268, 329] on textarea at bounding box center [331, 328] width 392 height 126
paste textarea "At A&B Plumbing and Mechanical Inc., we provide expert plumbing and HVAC servic…"
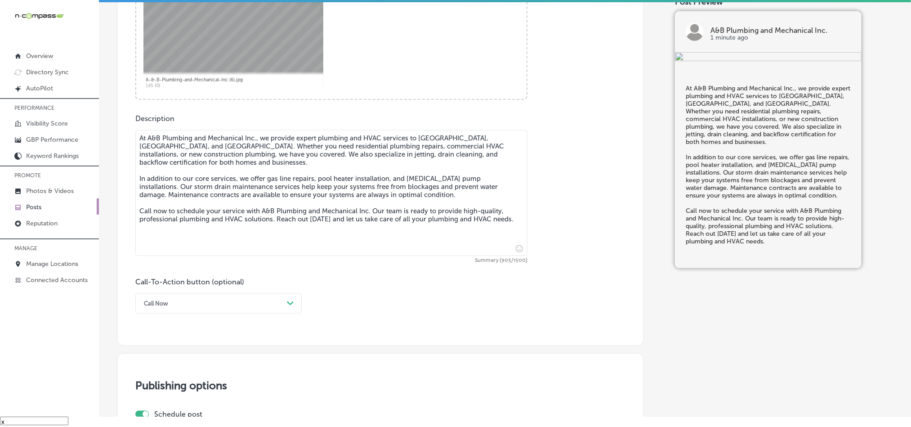
scroll to position [501, 0]
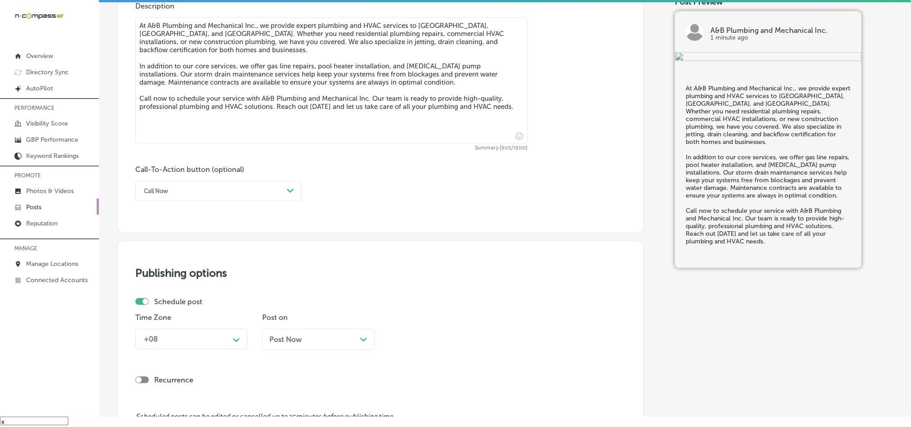
type textarea "At A&B Plumbing and Mechanical Inc., we provide expert plumbing and HVAC servic…"
click at [202, 191] on div "Call Now" at bounding box center [211, 191] width 144 height 14
click at [170, 303] on div "Call Now" at bounding box center [218, 305] width 166 height 16
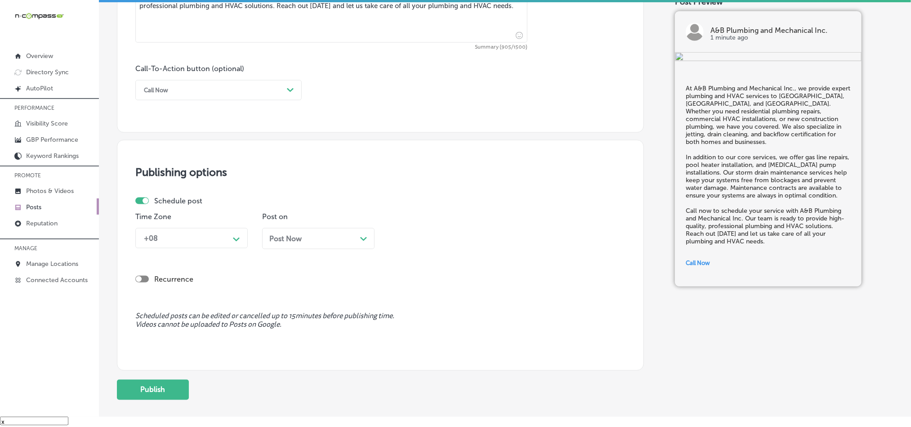
scroll to position [613, 0]
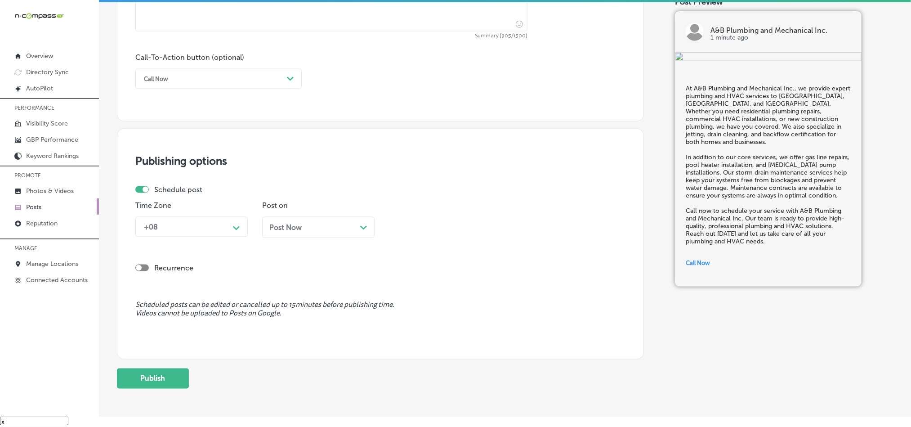
click at [223, 228] on div "+08" at bounding box center [184, 227] width 90 height 16
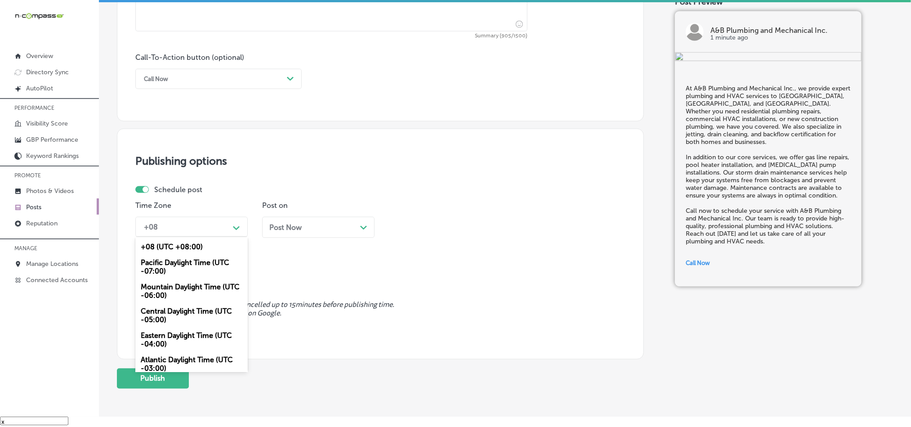
click at [175, 295] on div "Mountain Daylight Time (UTC -06:00)" at bounding box center [191, 291] width 112 height 24
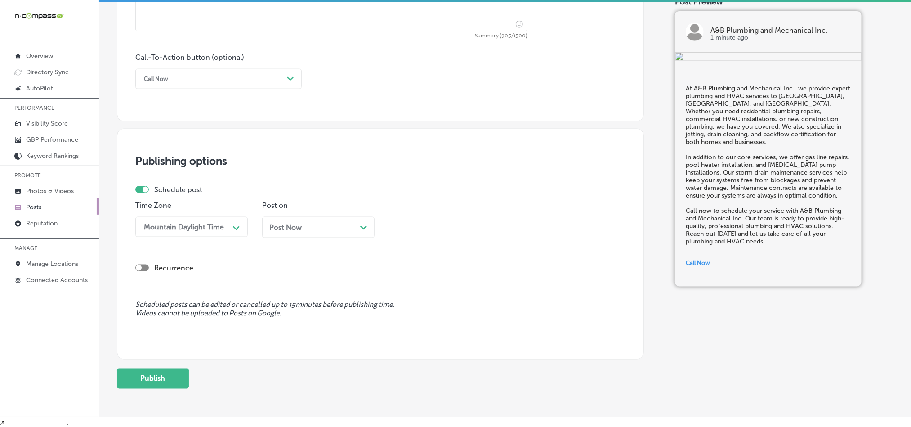
click at [337, 232] on div "Post Now Path Created with Sketch." at bounding box center [318, 227] width 98 height 9
click at [432, 227] on div "09:30 AM" at bounding box center [438, 227] width 90 height 16
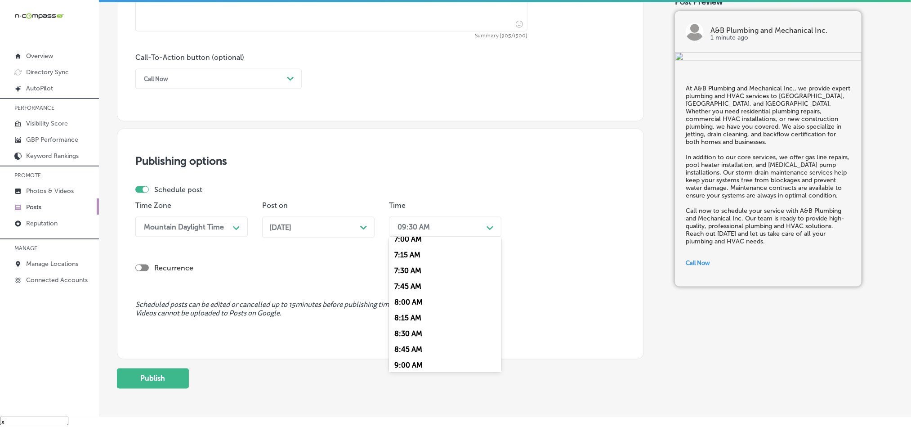
scroll to position [450, 0]
click at [409, 246] on div "7:00 AM" at bounding box center [445, 238] width 112 height 16
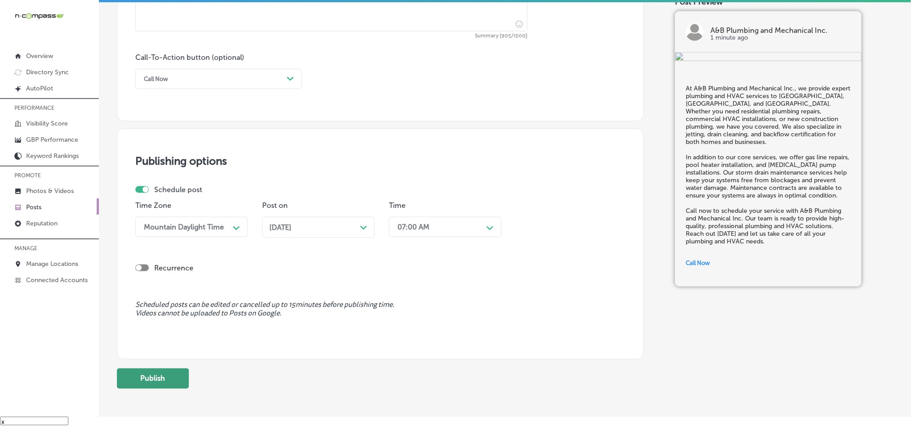
click at [162, 381] on button "Publish" at bounding box center [153, 378] width 72 height 20
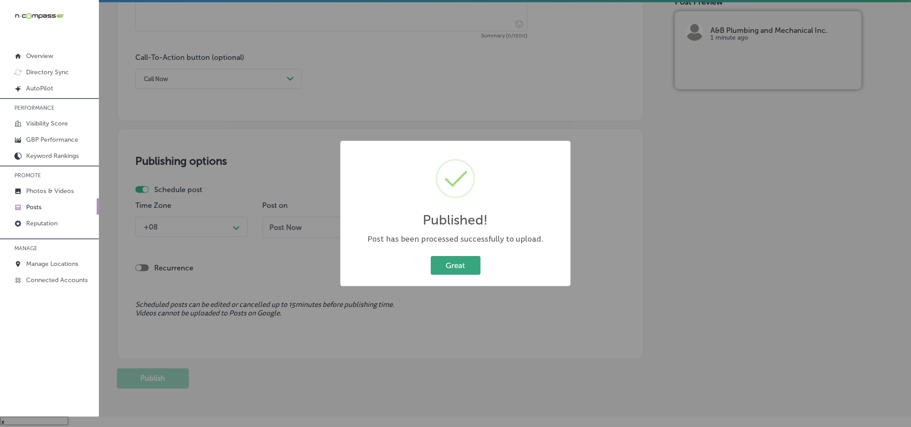
click at [447, 265] on button "Great" at bounding box center [456, 265] width 50 height 18
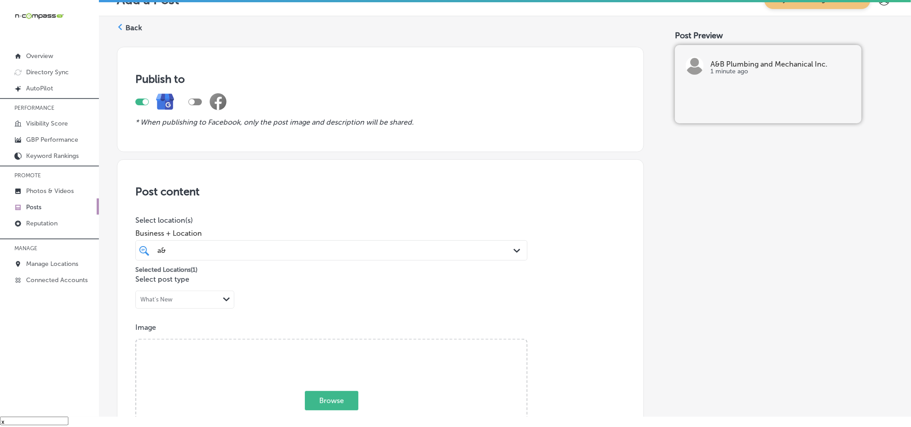
scroll to position [0, 0]
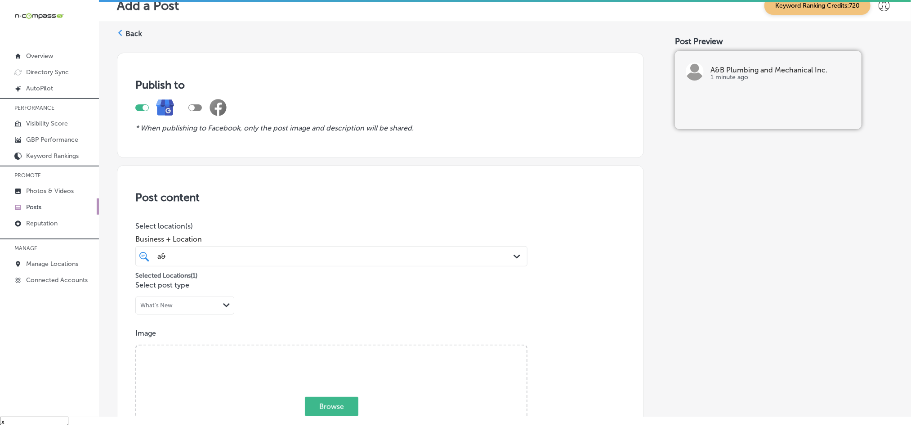
click at [126, 30] on label "Back" at bounding box center [133, 34] width 17 height 10
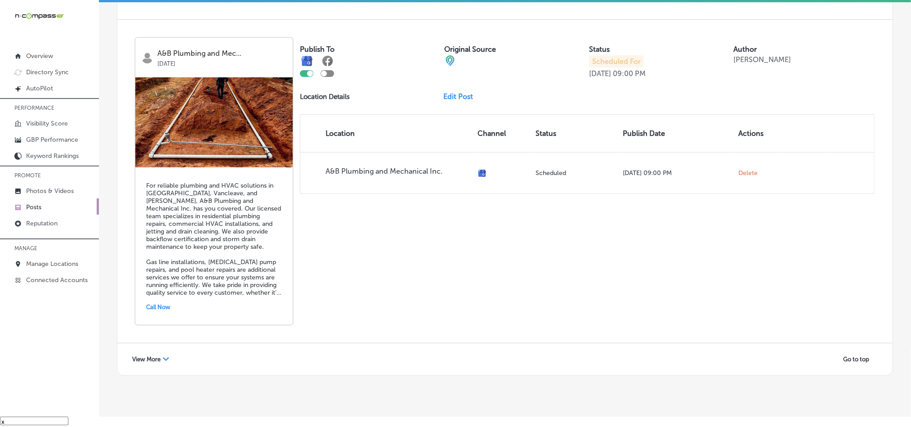
scroll to position [1930, 0]
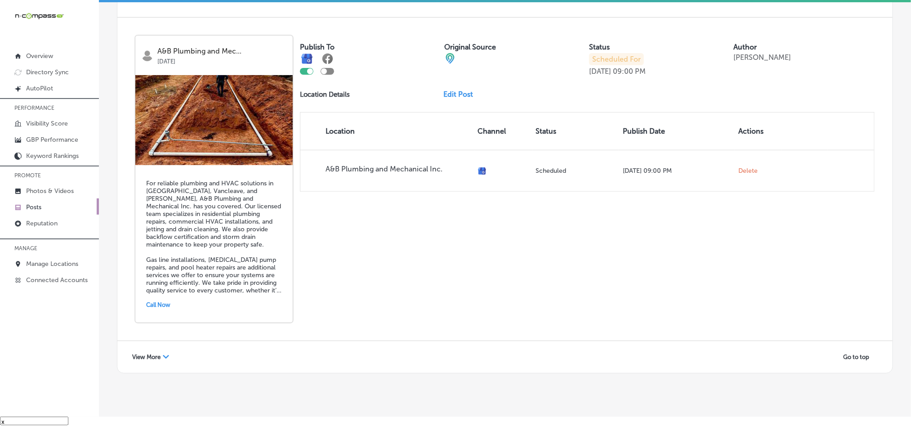
click at [135, 354] on span "View More" at bounding box center [146, 357] width 28 height 7
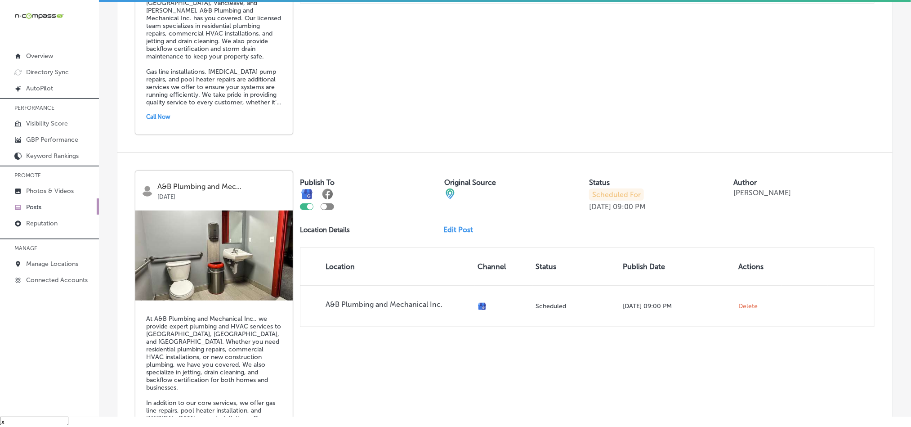
scroll to position [2002, 0]
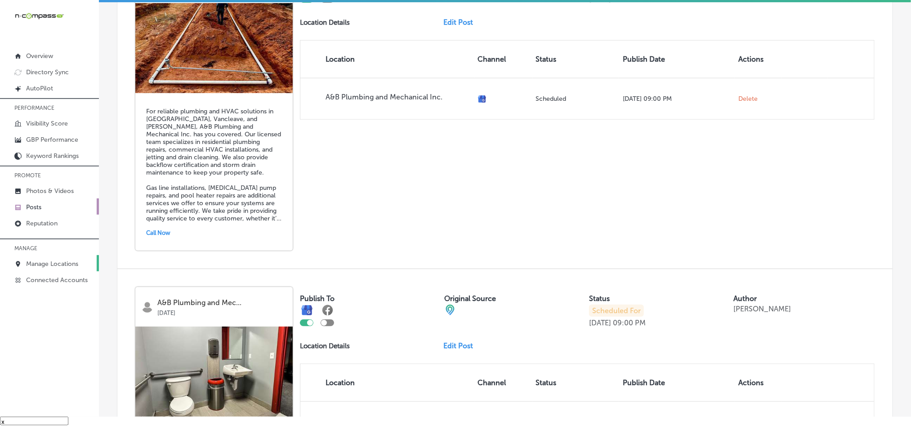
click at [52, 264] on p "Manage Locations" at bounding box center [52, 264] width 52 height 8
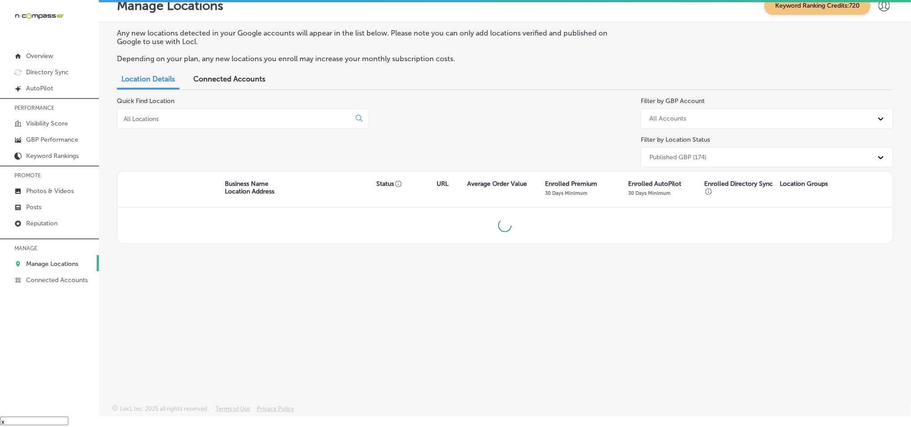
click at [236, 121] on input at bounding box center [236, 119] width 226 height 8
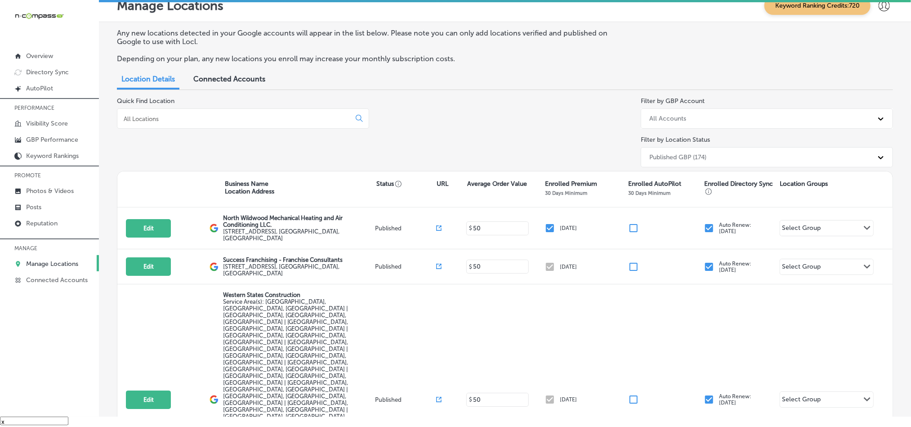
click at [236, 121] on input at bounding box center [236, 119] width 226 height 8
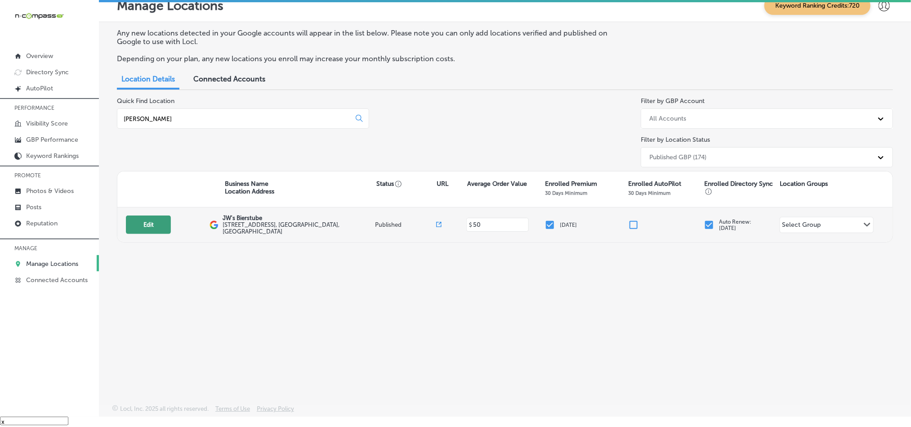
type input "[PERSON_NAME]"
click at [161, 227] on button "Edit" at bounding box center [148, 224] width 45 height 18
select select "US"
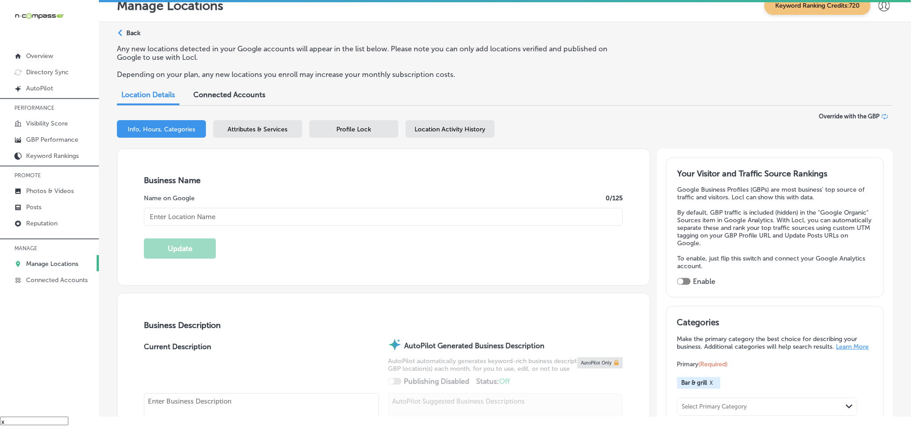
checkbox input "true"
type input "JW's Bierstube"
type input "[URL][DOMAIN_NAME]"
type input "[STREET_ADDRESS]"
type input "Oakdale"
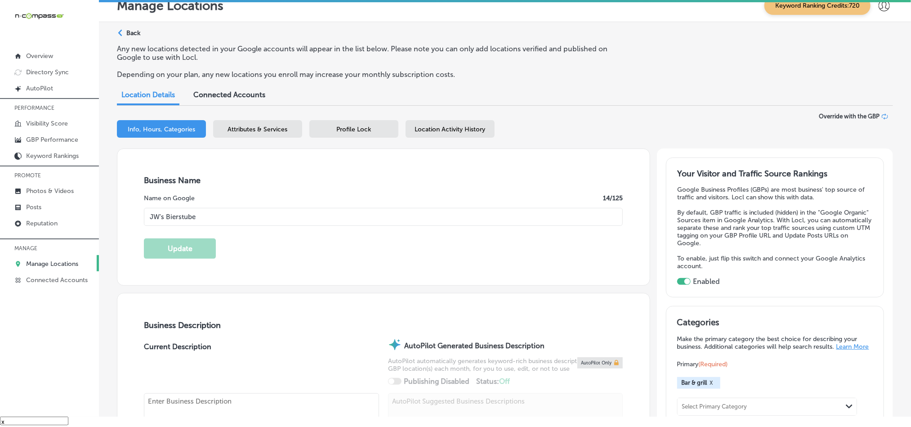
type input "55128"
type input "US"
type textarea "At The Bierstubes, we bring the essence of a true German dining experience to t…"
type input "[PHONE_NUMBER]"
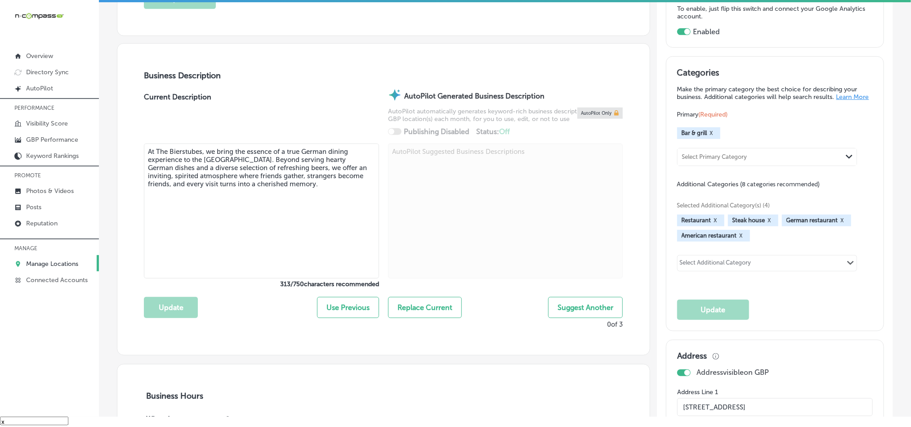
scroll to position [224, 0]
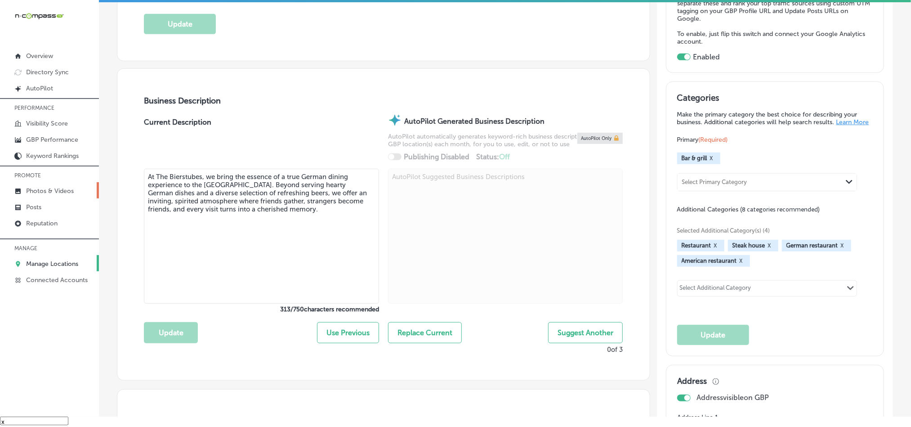
click at [40, 187] on link "Photos & Videos" at bounding box center [49, 190] width 99 height 16
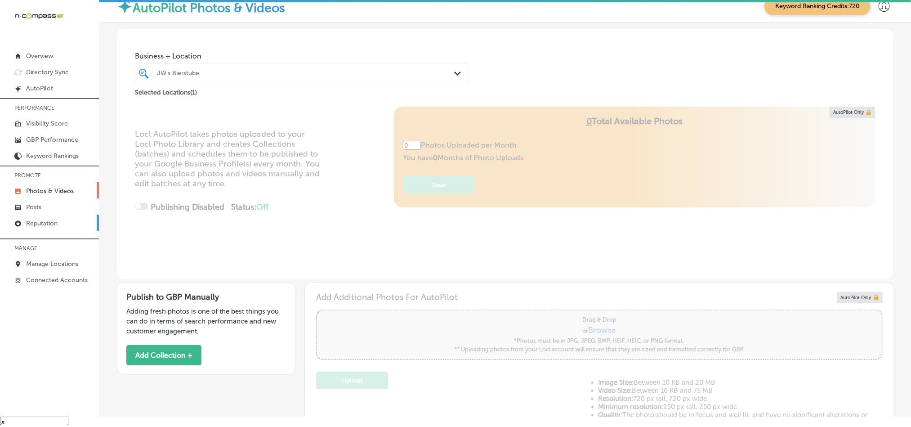
type input "5"
click at [41, 206] on p "Posts" at bounding box center [33, 207] width 15 height 8
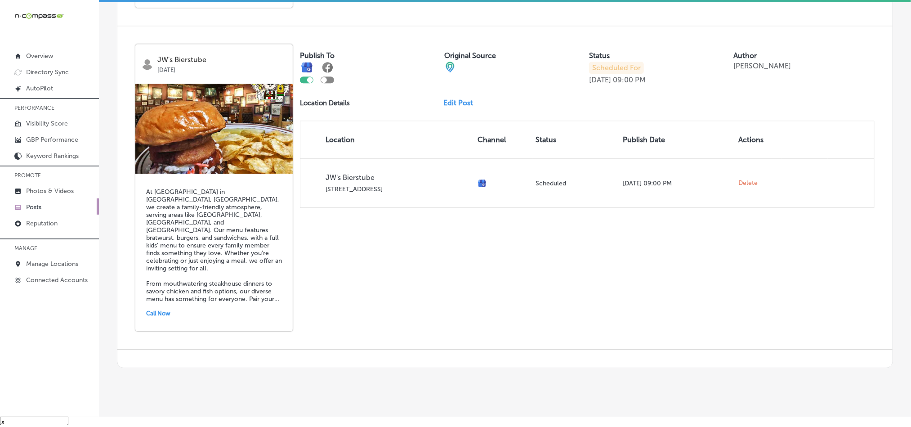
scroll to position [1275, 0]
